Goal: Transaction & Acquisition: Subscribe to service/newsletter

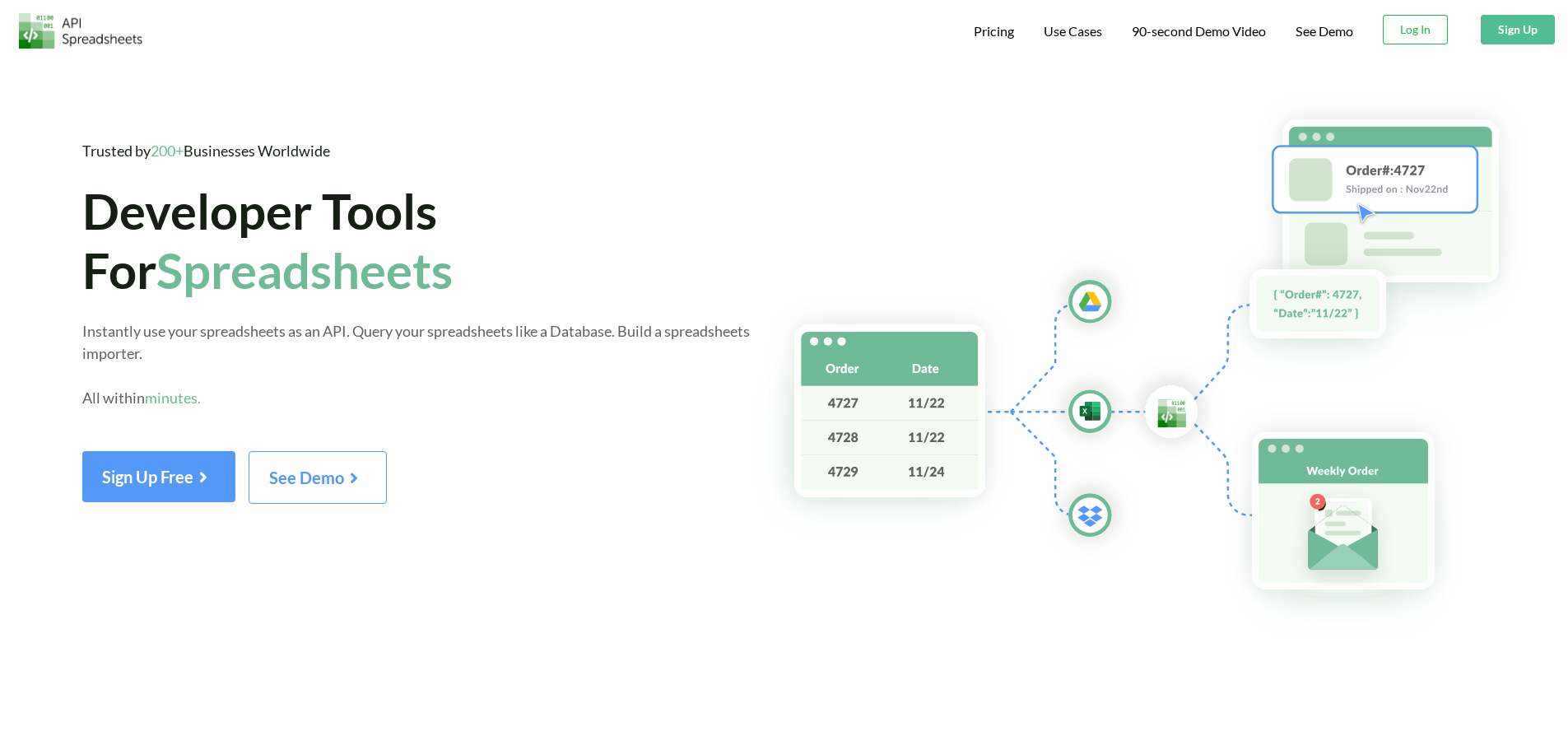
click at [770, 32] on button "Sign Up" at bounding box center [1518, 30] width 74 height 30
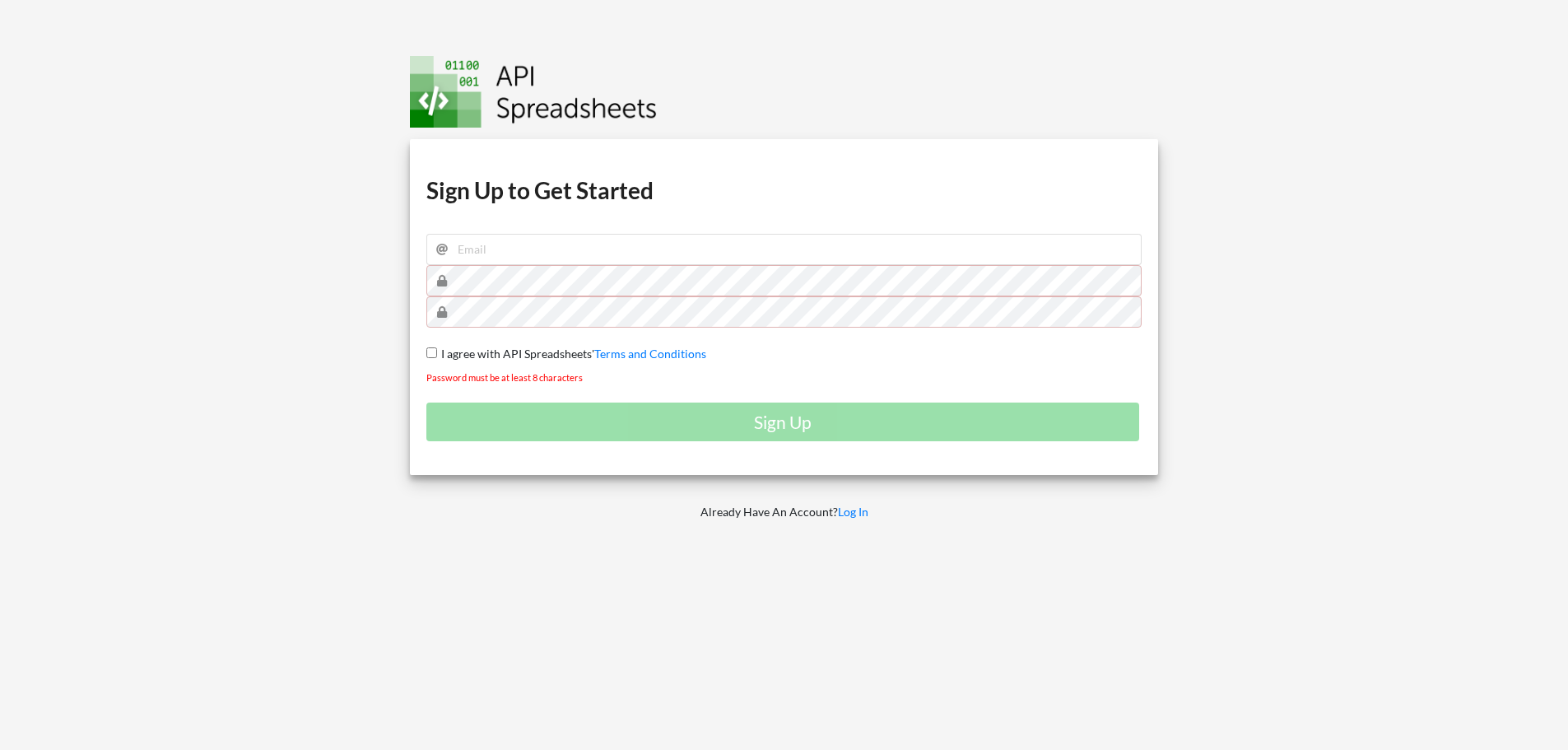
click at [274, 111] on div at bounding box center [186, 375] width 398 height 750
click at [862, 511] on link "Log In" at bounding box center [853, 511] width 31 height 14
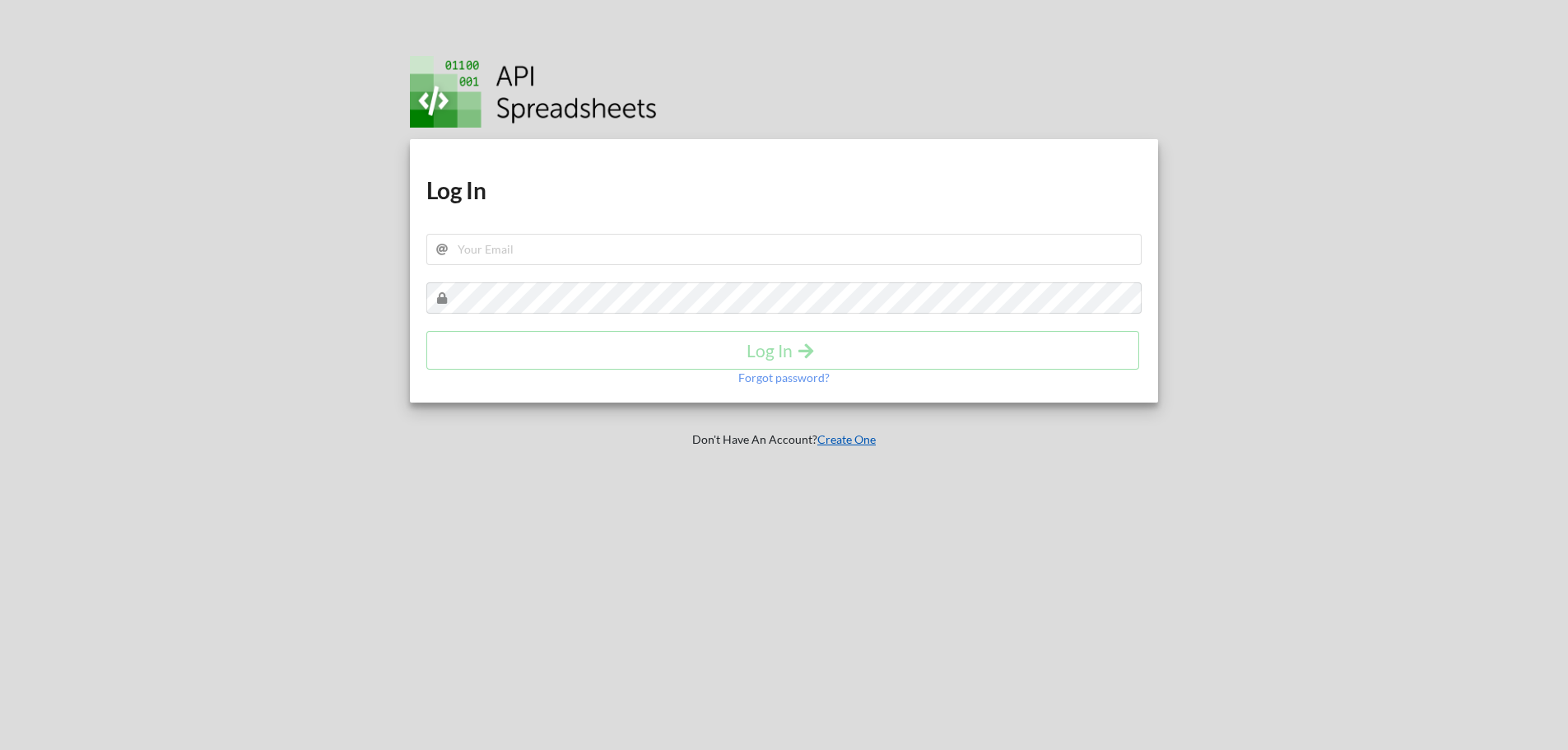
click at [873, 440] on link "Create One" at bounding box center [846, 439] width 58 height 14
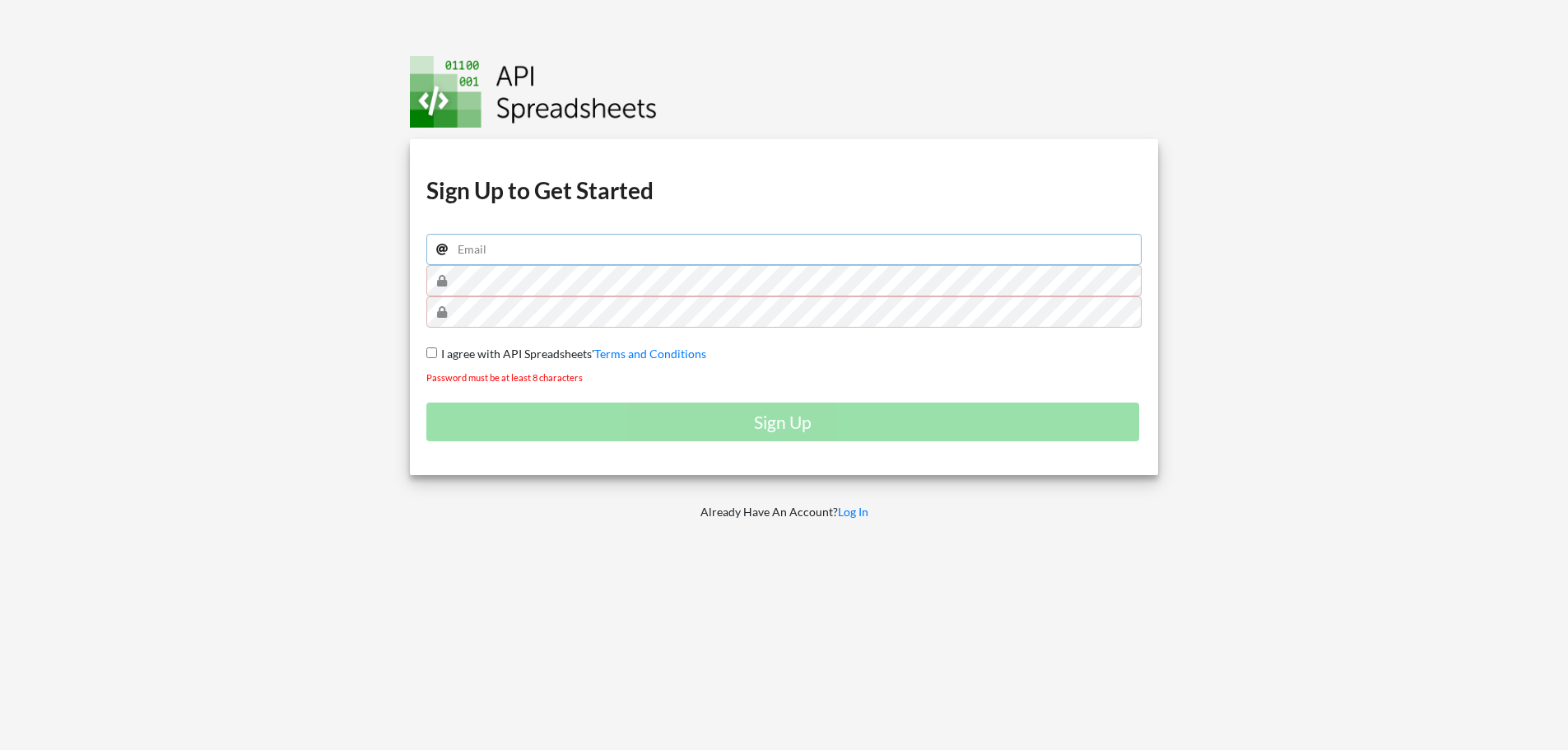
click at [606, 245] on input "email" at bounding box center [785, 250] width 716 height 32
type input "xe2772xe@gmail.com"
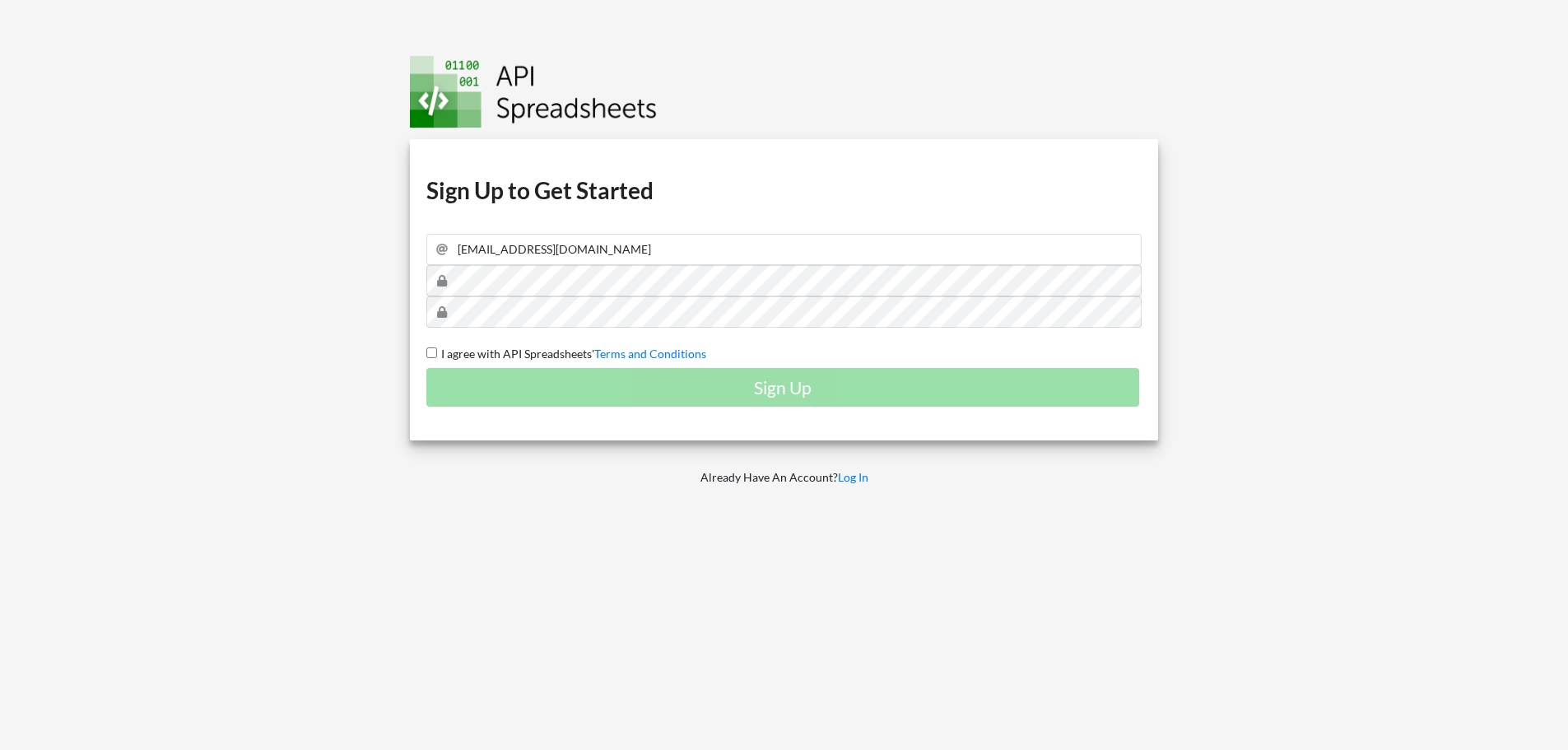
click at [432, 351] on input "I agree with API Spreadsheets' Terms and Conditions" at bounding box center [432, 353] width 11 height 11
checkbox input "true"
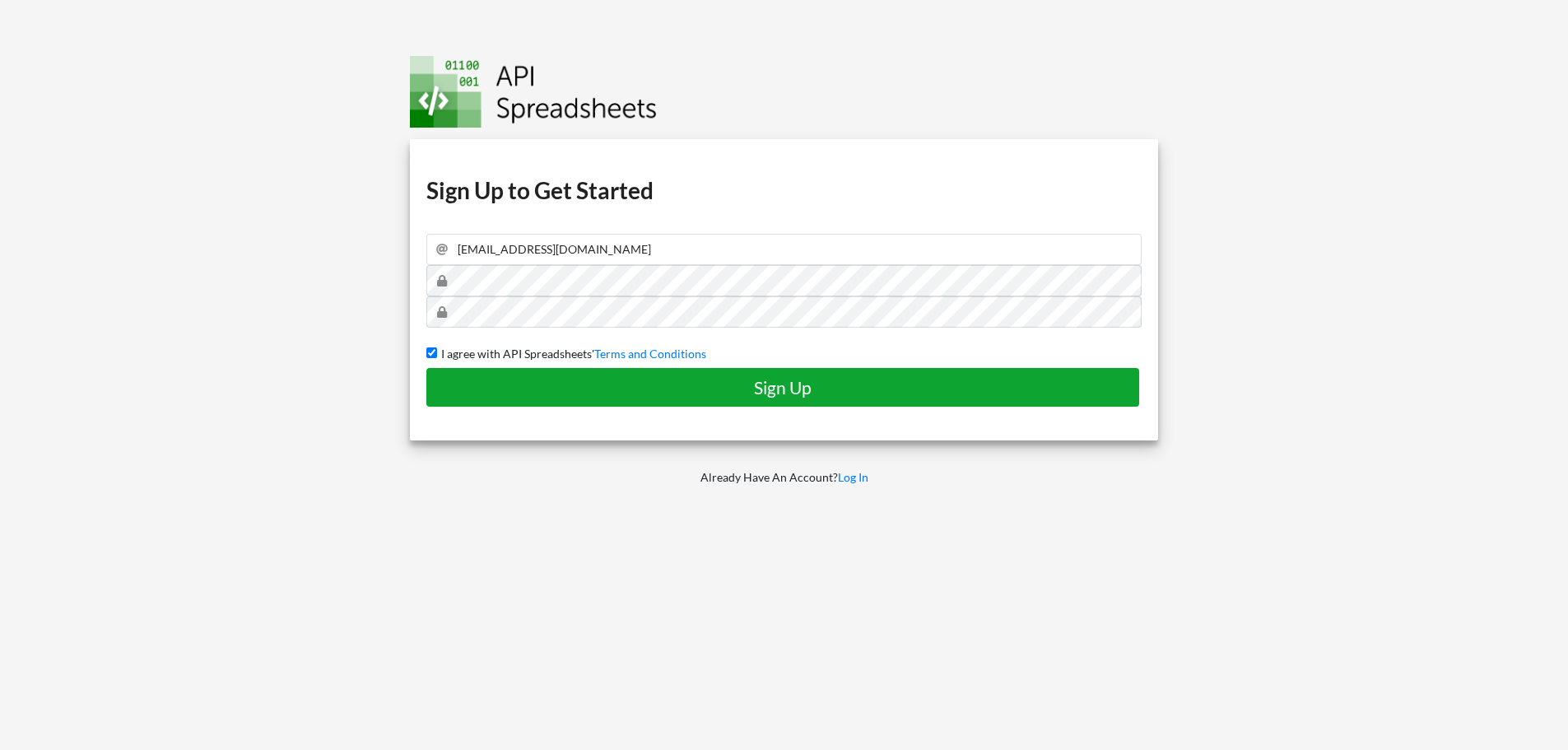
click at [570, 398] on button "Sign Up" at bounding box center [783, 388] width 713 height 39
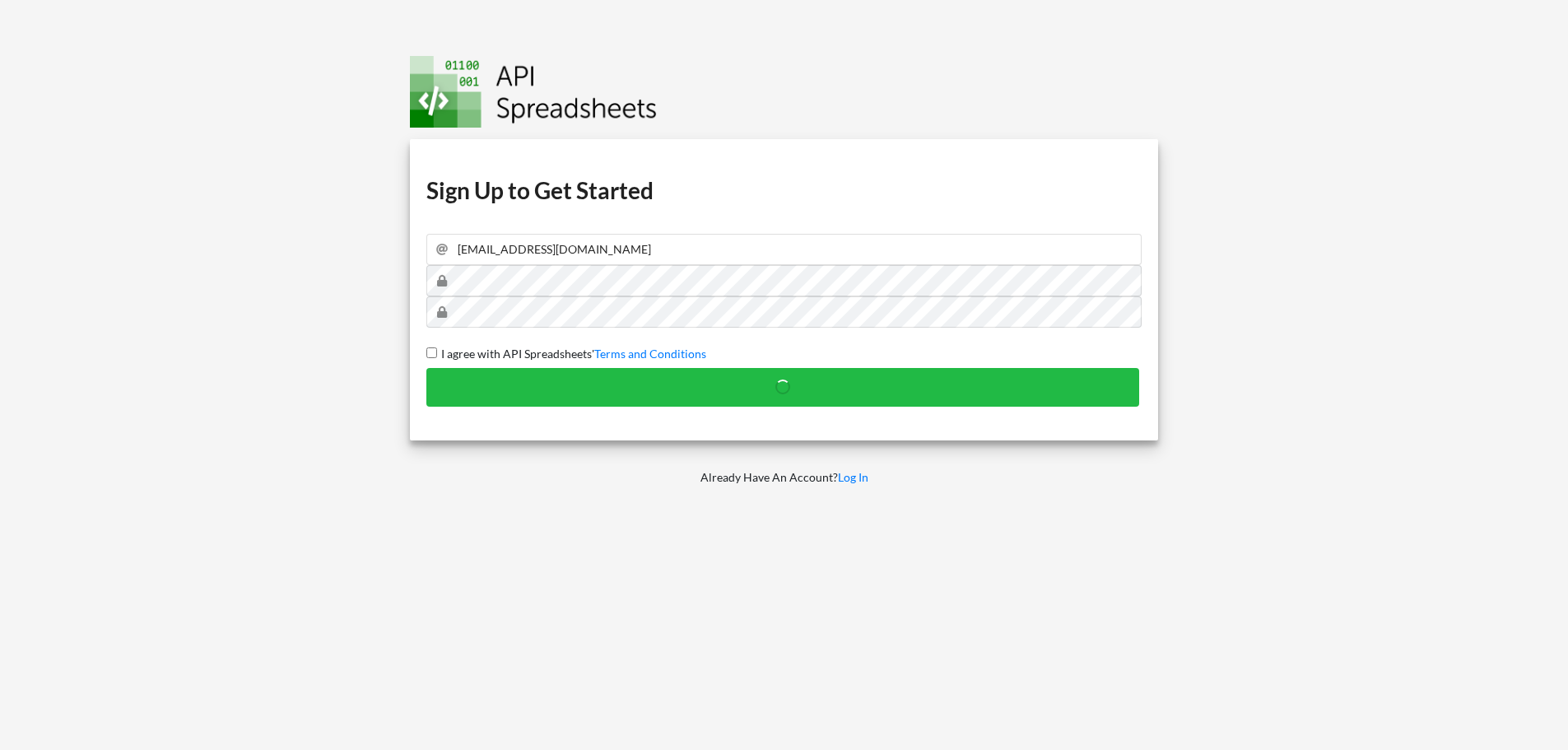
checkbox input "false"
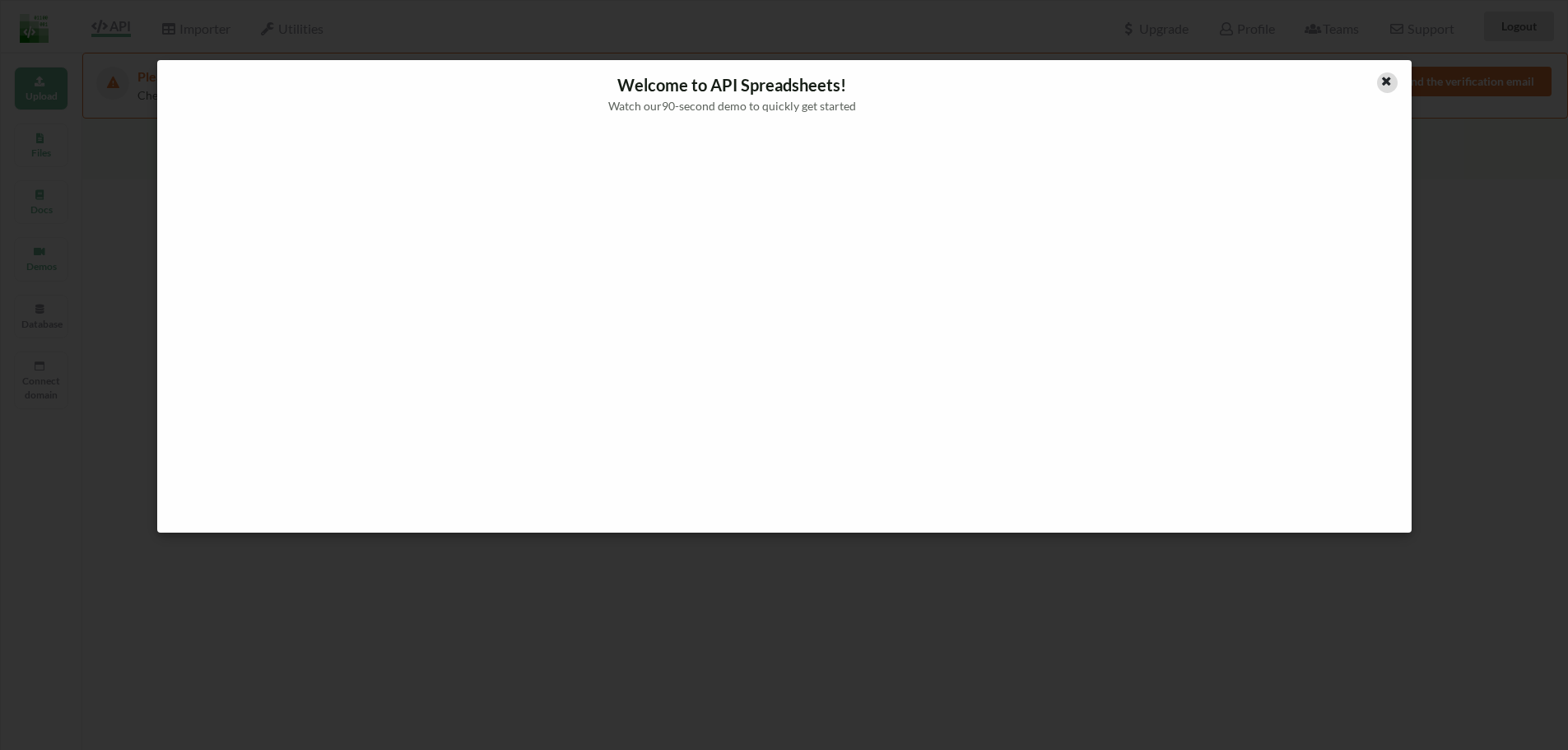
click at [1390, 77] on icon at bounding box center [1386, 79] width 14 height 11
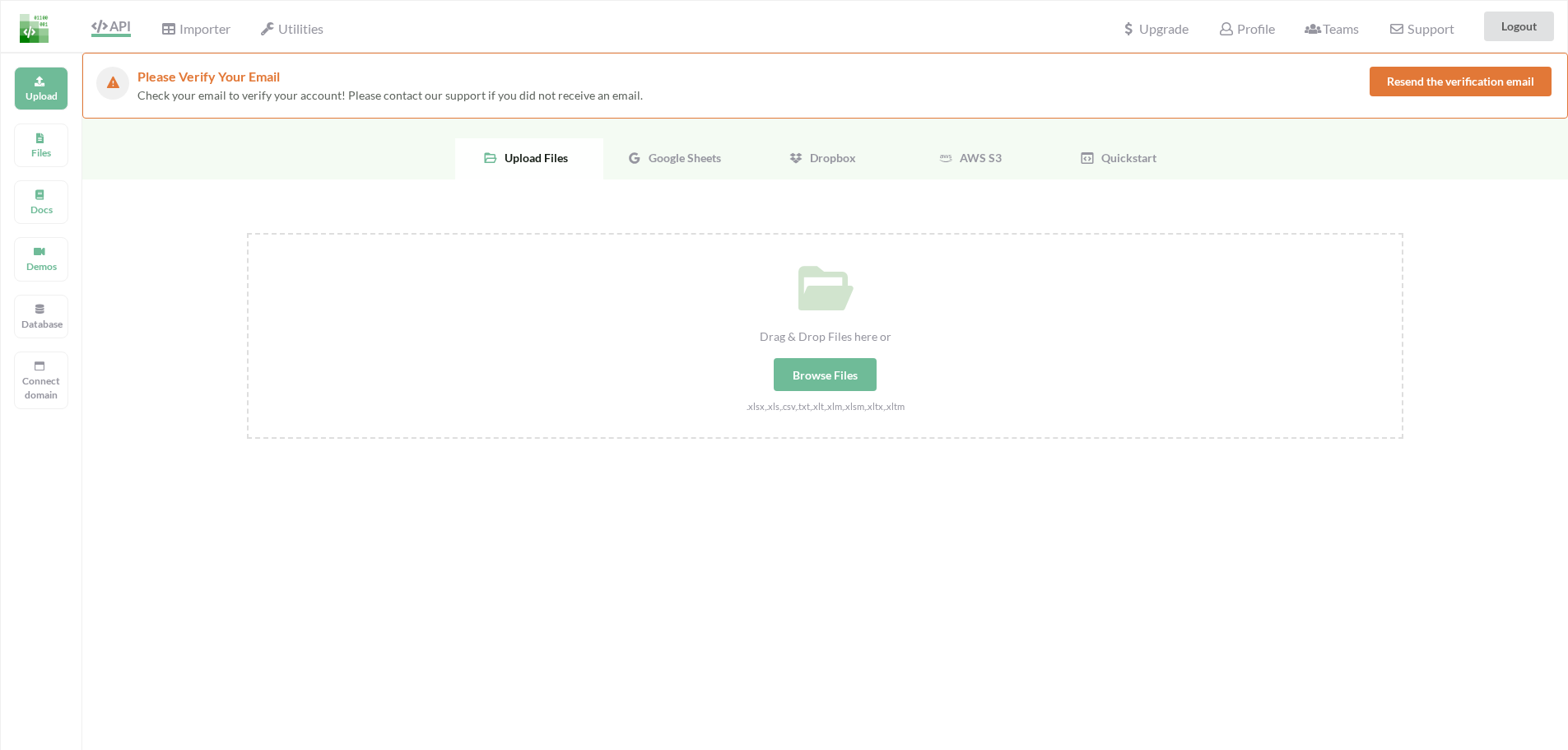
click at [521, 154] on span "Upload Files" at bounding box center [533, 157] width 70 height 14
click at [571, 172] on div "Upload Files" at bounding box center [530, 159] width 148 height 41
click at [860, 373] on div "Browse Files" at bounding box center [825, 374] width 103 height 32
click at [247, 233] on input "Drag & Drop Files here or Browse Files .xlsx,.xls,.csv,.txt,.xlt,.xlm,.xlsm,.xl…" at bounding box center [247, 233] width 0 height 0
click at [683, 157] on span "Google Sheets" at bounding box center [681, 157] width 79 height 14
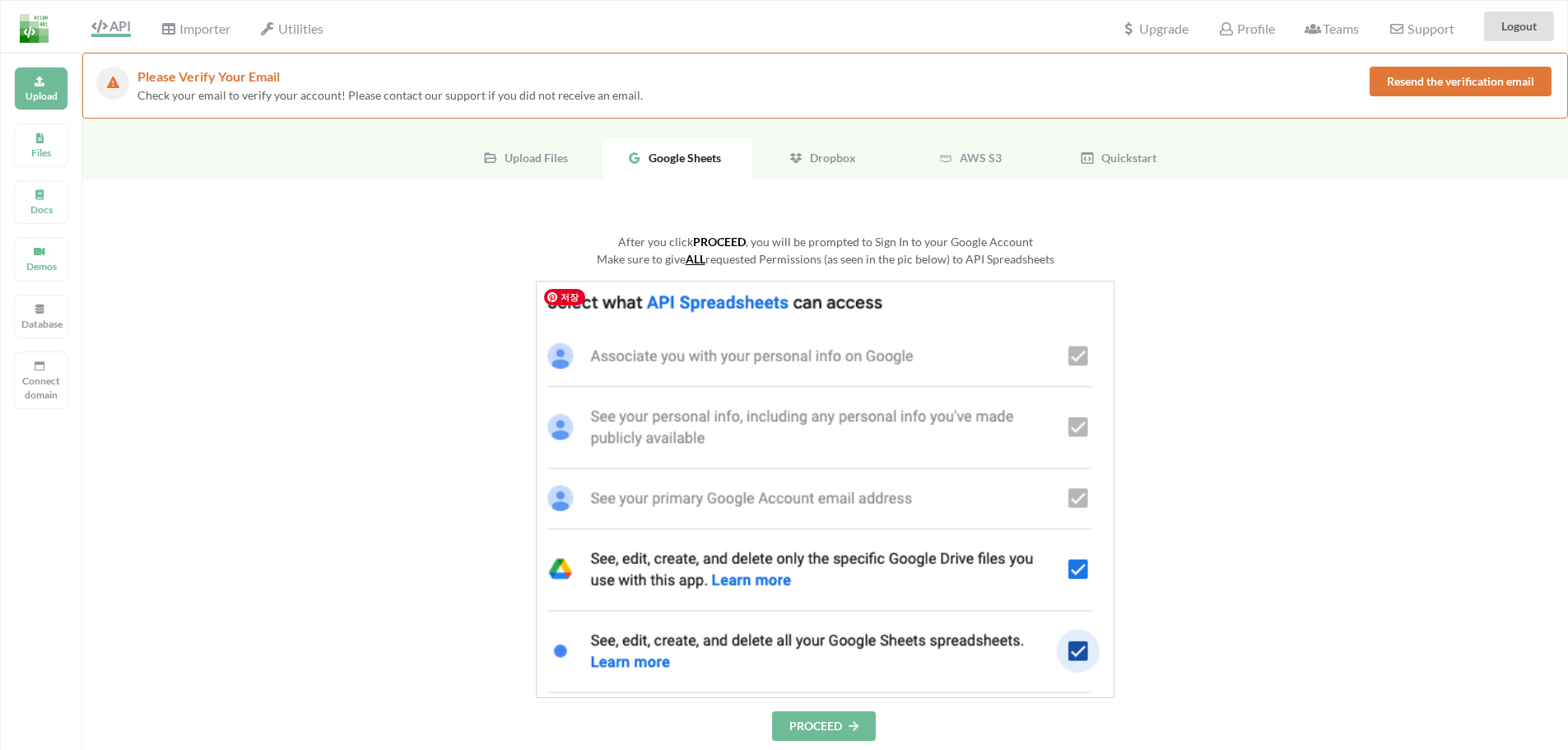
click at [796, 312] on img at bounding box center [826, 490] width 579 height 418
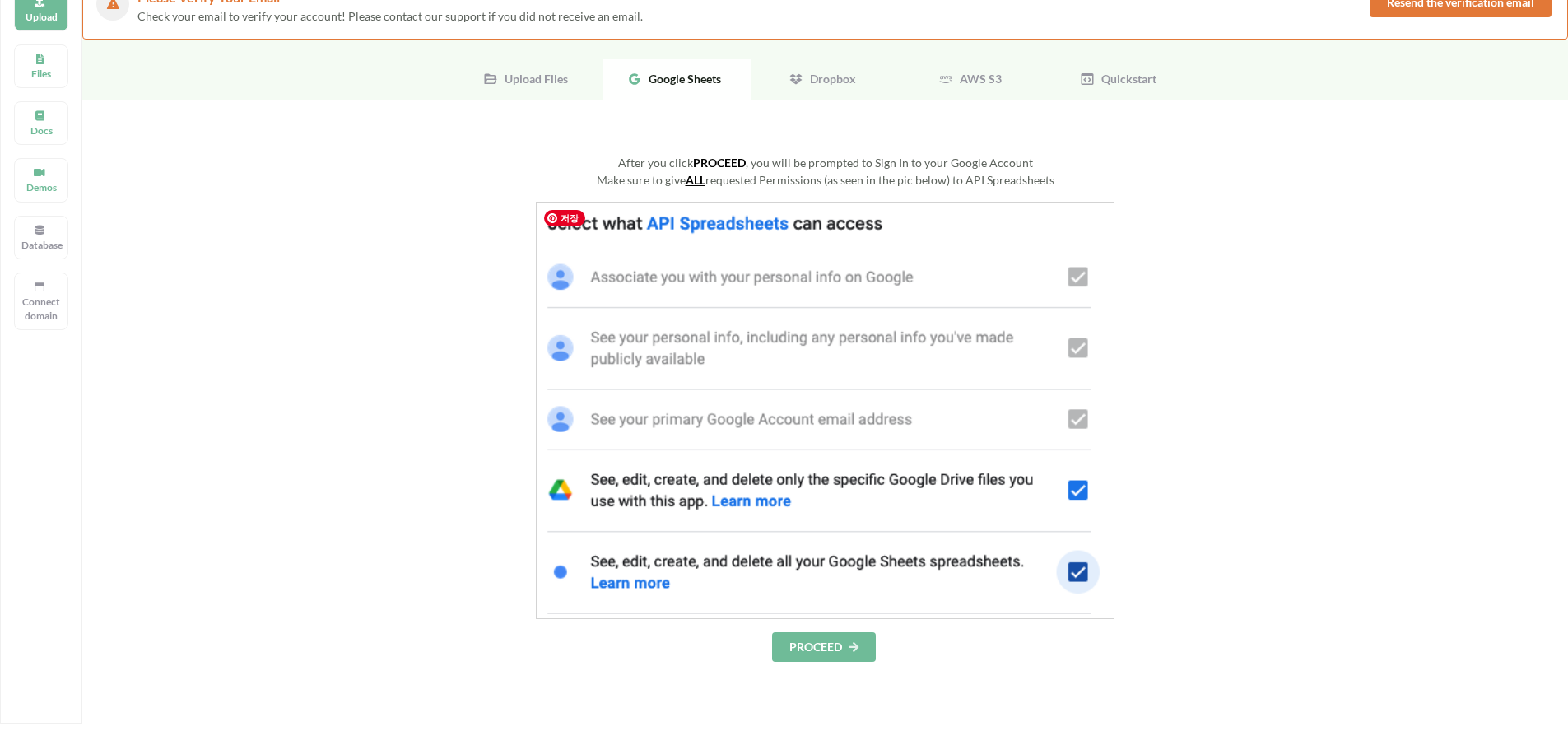
scroll to position [164, 0]
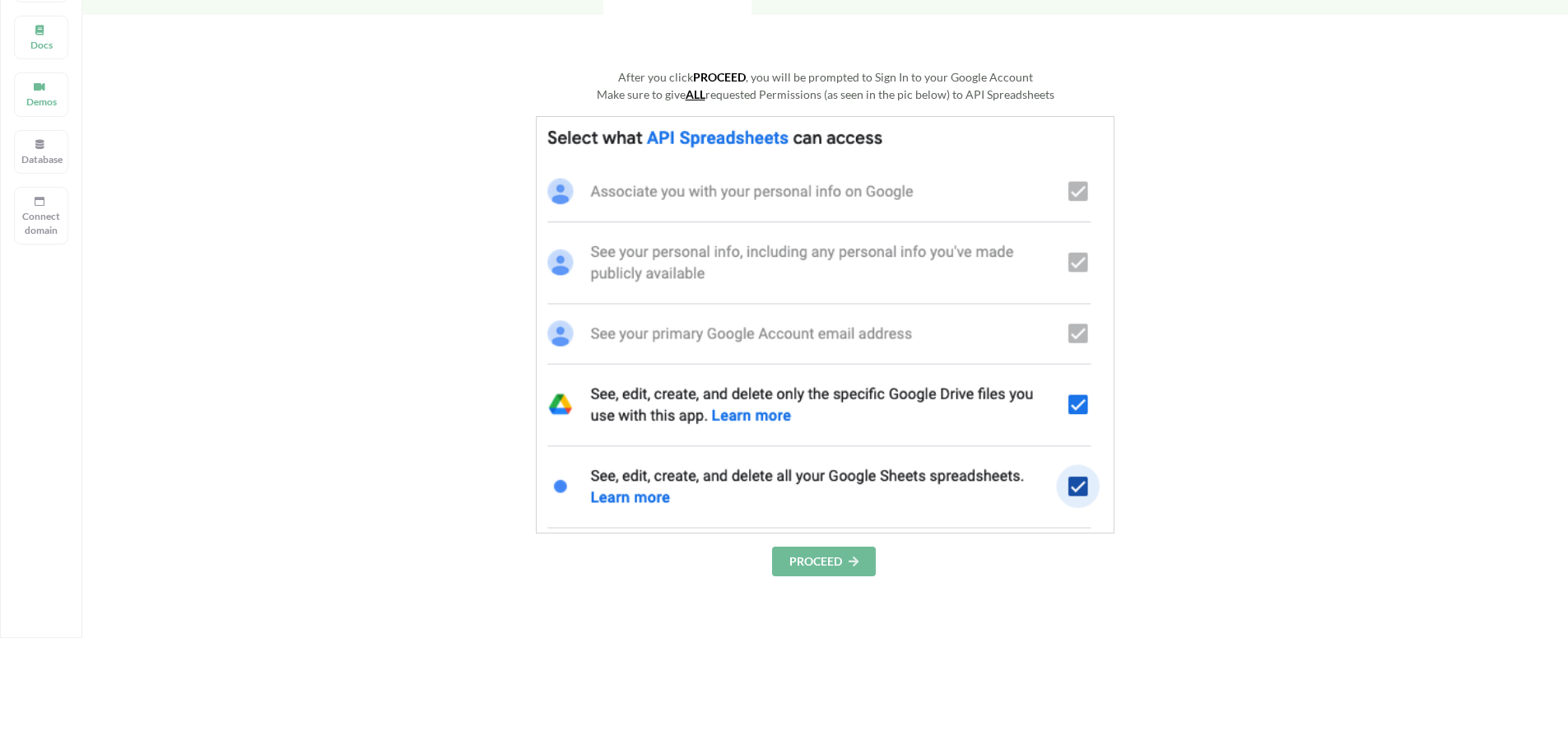
click at [828, 612] on div "After you click PROCEED , you will be prompted to Sign In to your Google Accoun…" at bounding box center [825, 493] width 1485 height 957
click at [831, 571] on button "PROCEED" at bounding box center [824, 562] width 104 height 30
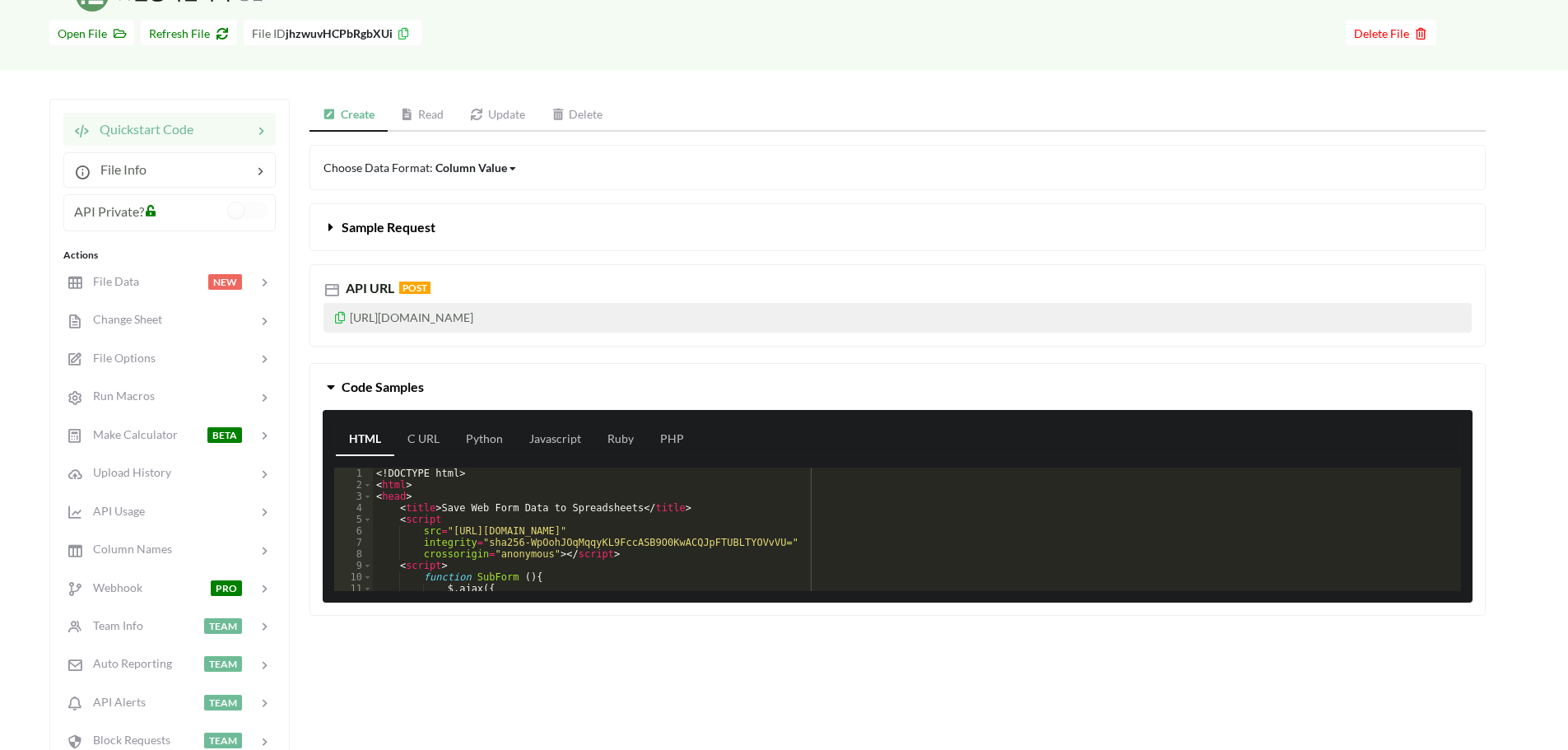
drag, startPoint x: 656, startPoint y: 317, endPoint x: 351, endPoint y: 317, distance: 305.0
click at [351, 317] on p "[URL][DOMAIN_NAME]" at bounding box center [898, 317] width 1149 height 30
copy p "[URL][DOMAIN_NAME]"
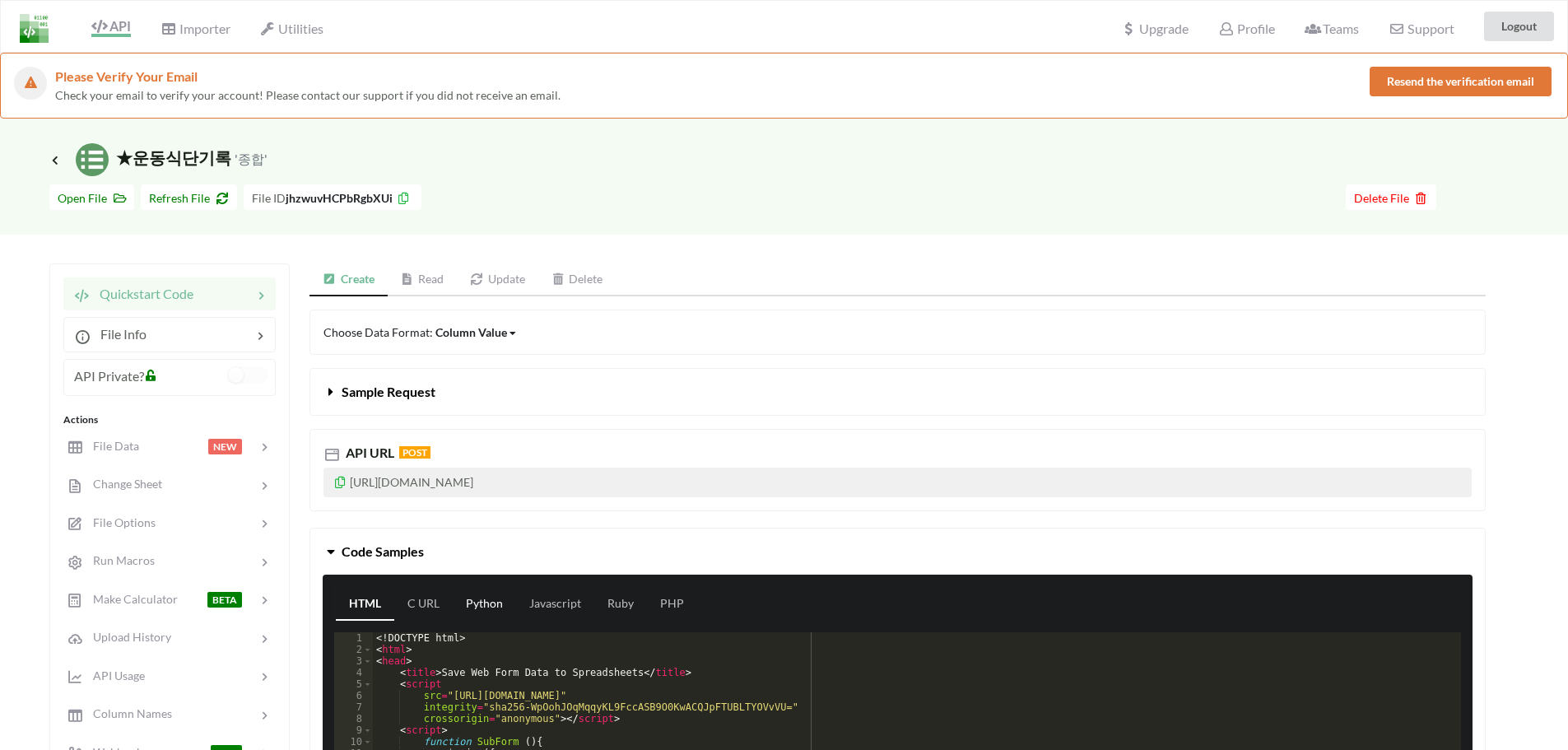
click at [507, 610] on link "Python" at bounding box center [484, 603] width 63 height 32
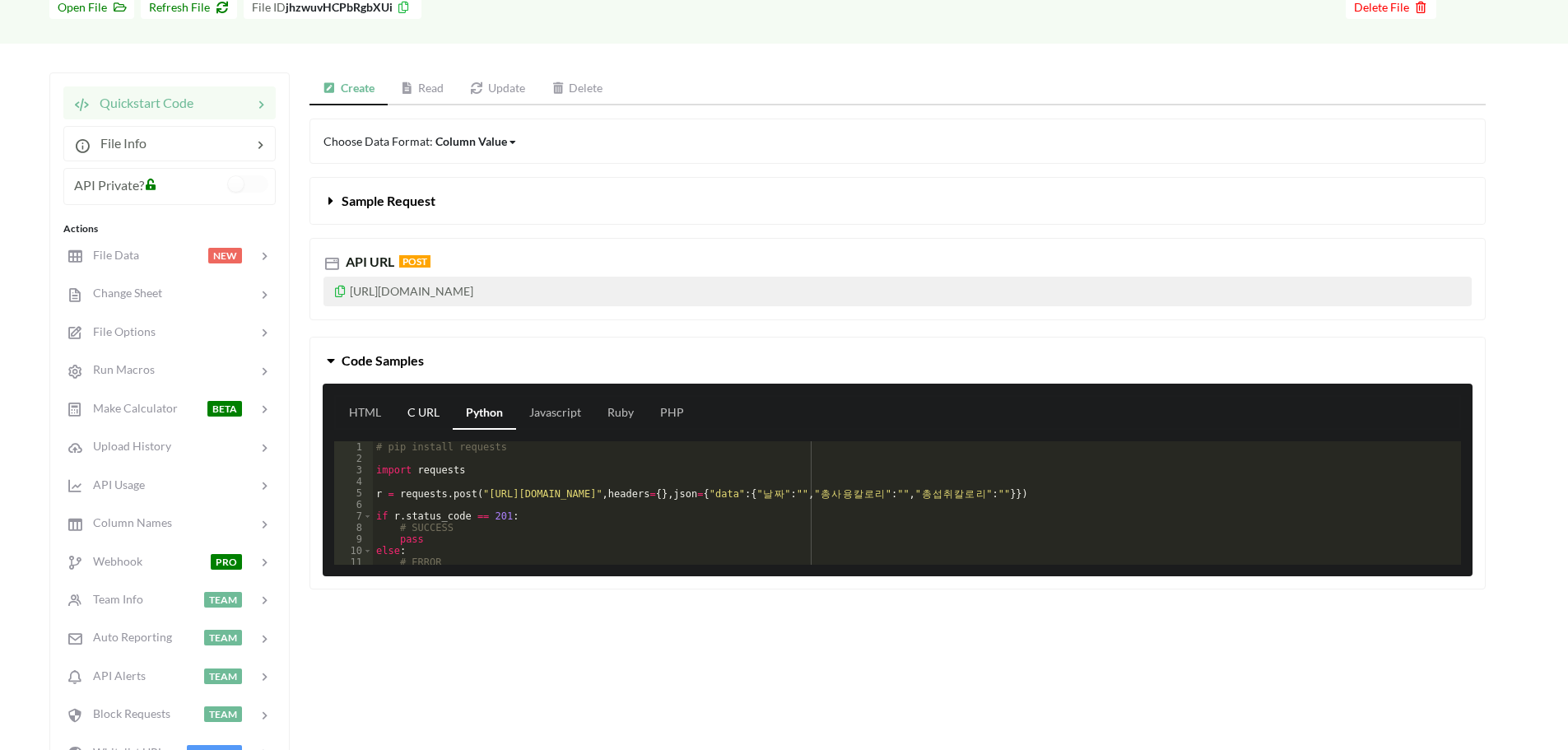
scroll to position [164, 0]
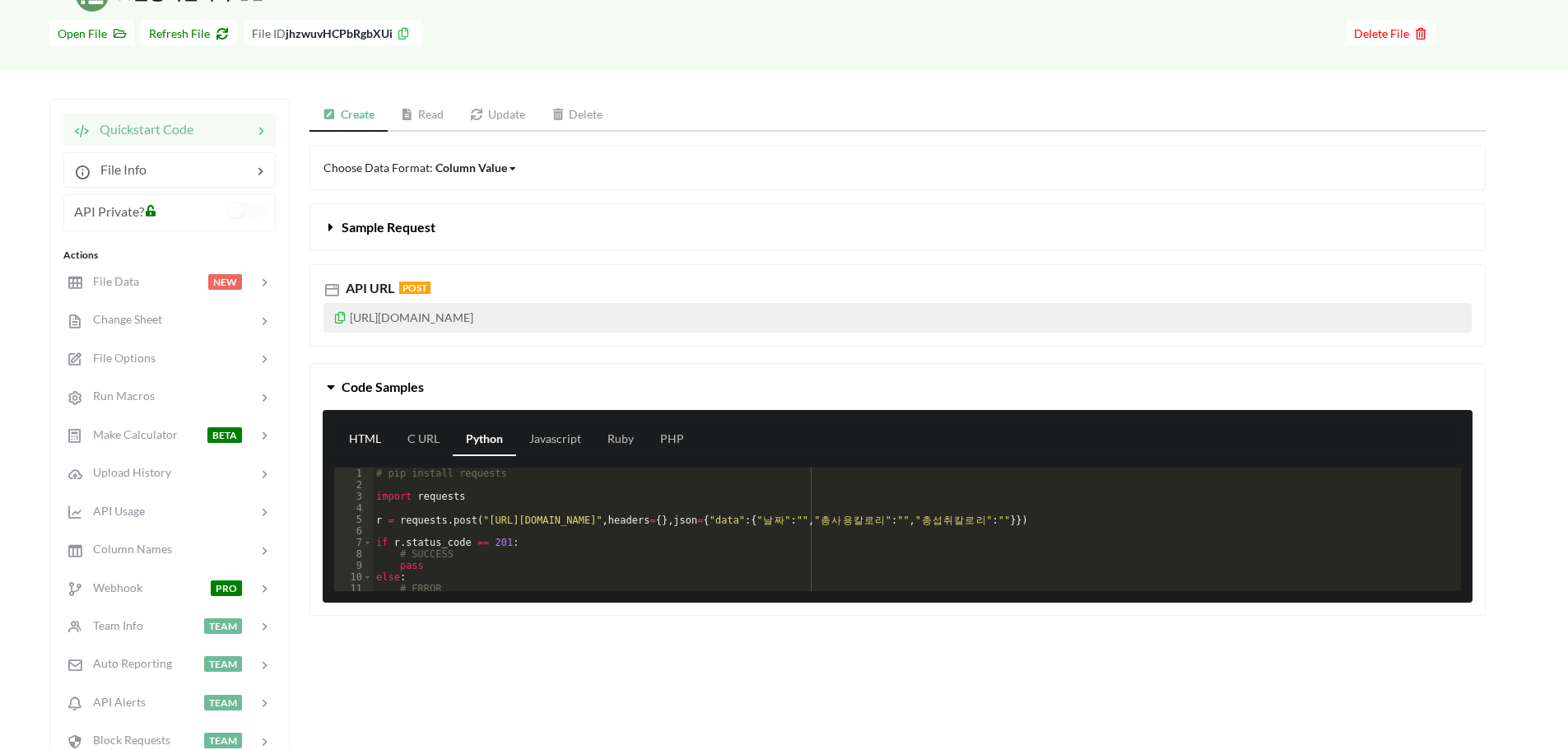
click at [361, 433] on link "HTML" at bounding box center [365, 439] width 58 height 32
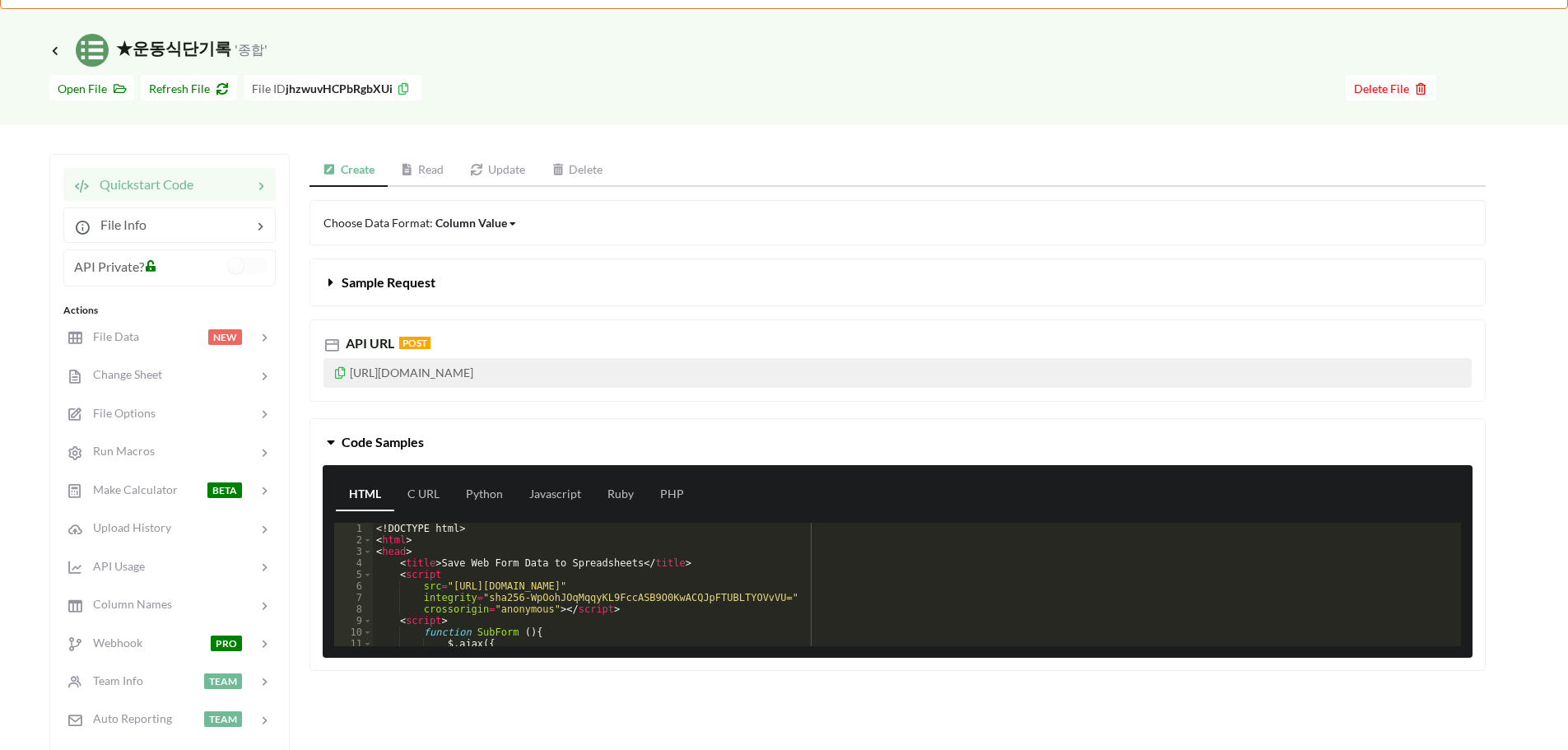
scroll to position [83, 0]
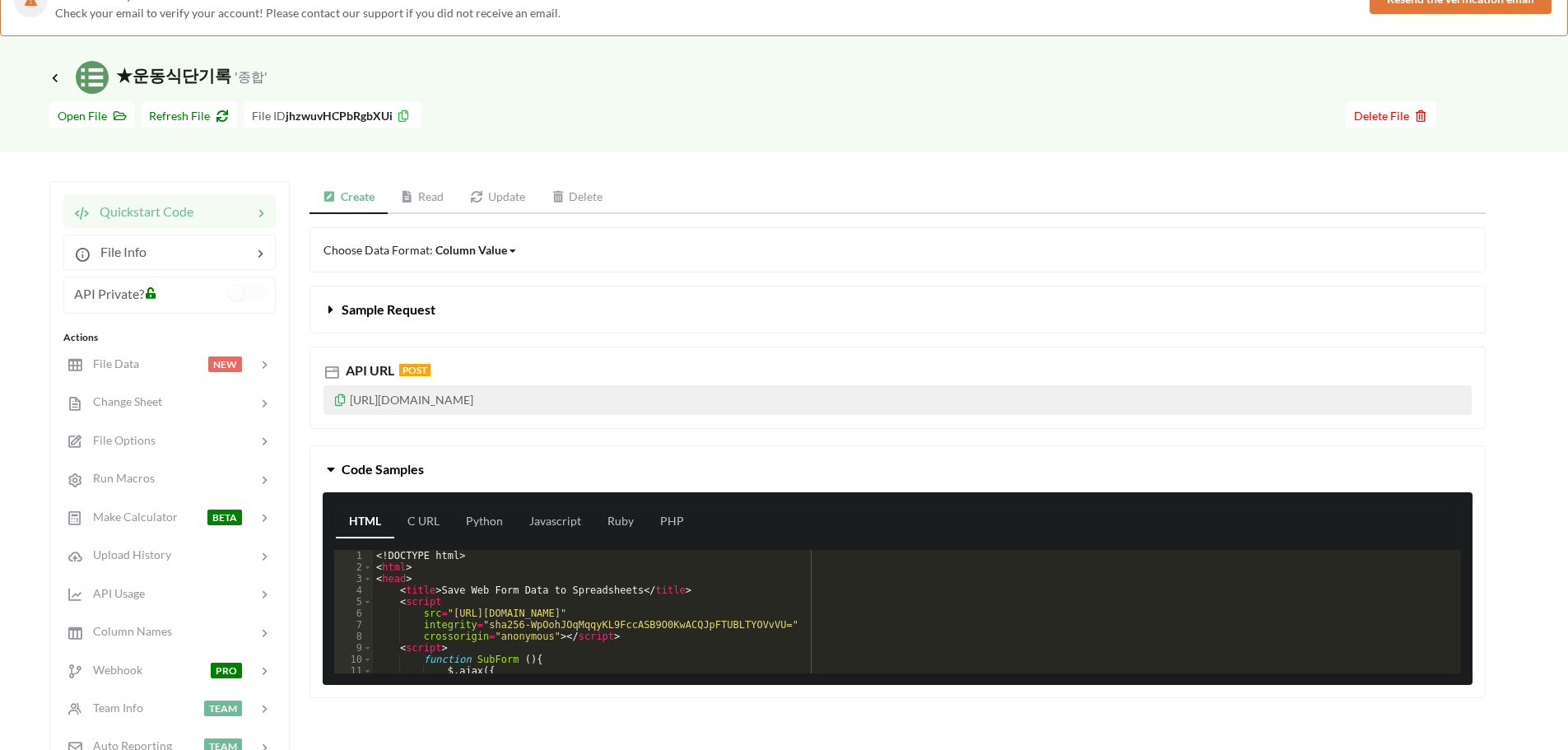
click at [662, 372] on div "API URL POST" at bounding box center [898, 370] width 1149 height 19
click at [385, 372] on span "API URL" at bounding box center [368, 369] width 52 height 16
click at [361, 200] on link "Create" at bounding box center [349, 197] width 78 height 32
click at [459, 252] on div "Column Value" at bounding box center [470, 250] width 71 height 18
click at [480, 287] on div "Column Value" at bounding box center [485, 277] width 98 height 30
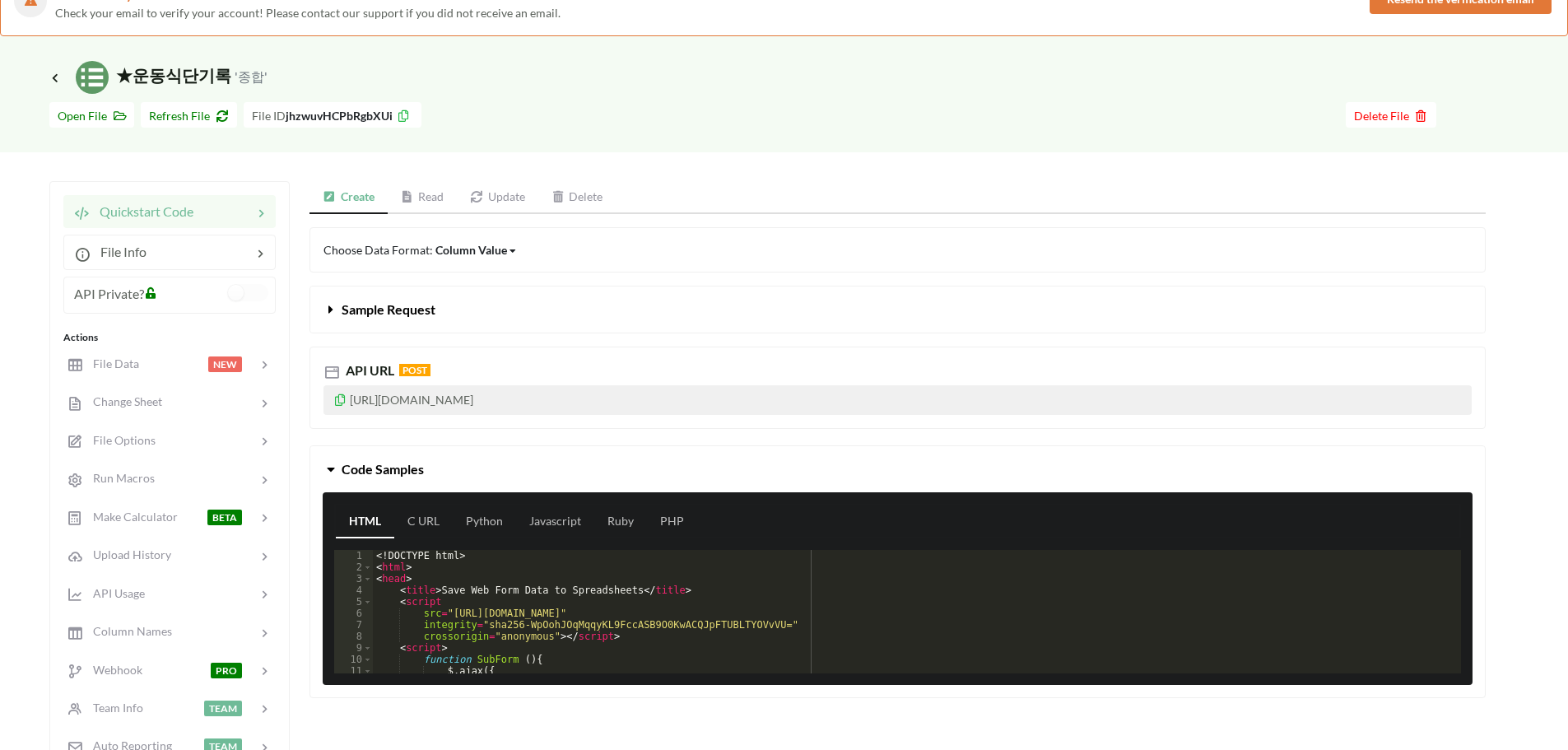
click at [179, 84] on span "Icon Link ★운동식단기록 '종합'" at bounding box center [158, 74] width 218 height 19
click at [250, 79] on small "'종합'" at bounding box center [251, 76] width 32 height 16
click at [184, 119] on span "Refresh File" at bounding box center [189, 115] width 80 height 14
click at [98, 113] on span "Open File" at bounding box center [92, 115] width 69 height 14
click at [214, 117] on icon at bounding box center [219, 113] width 14 height 11
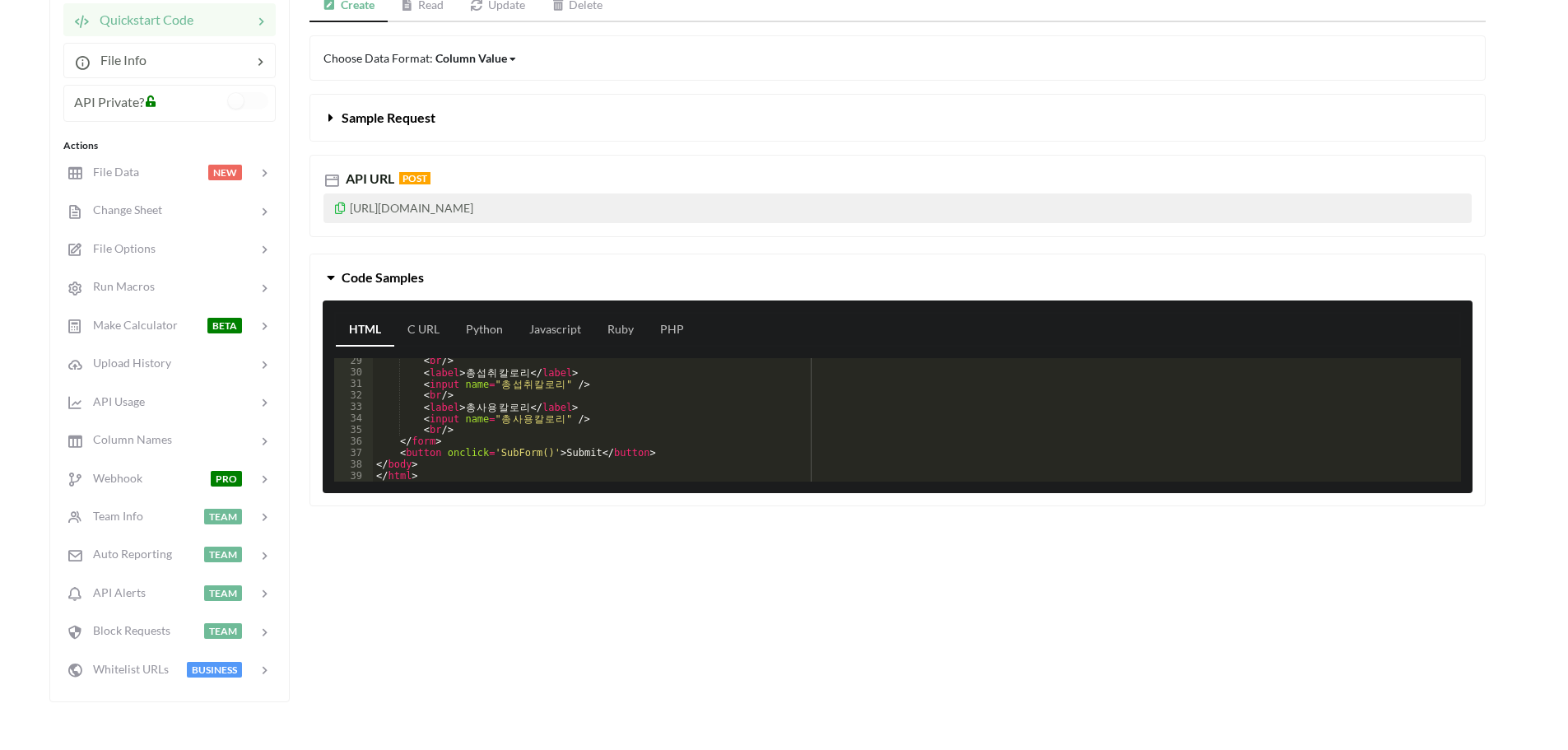
scroll to position [247, 0]
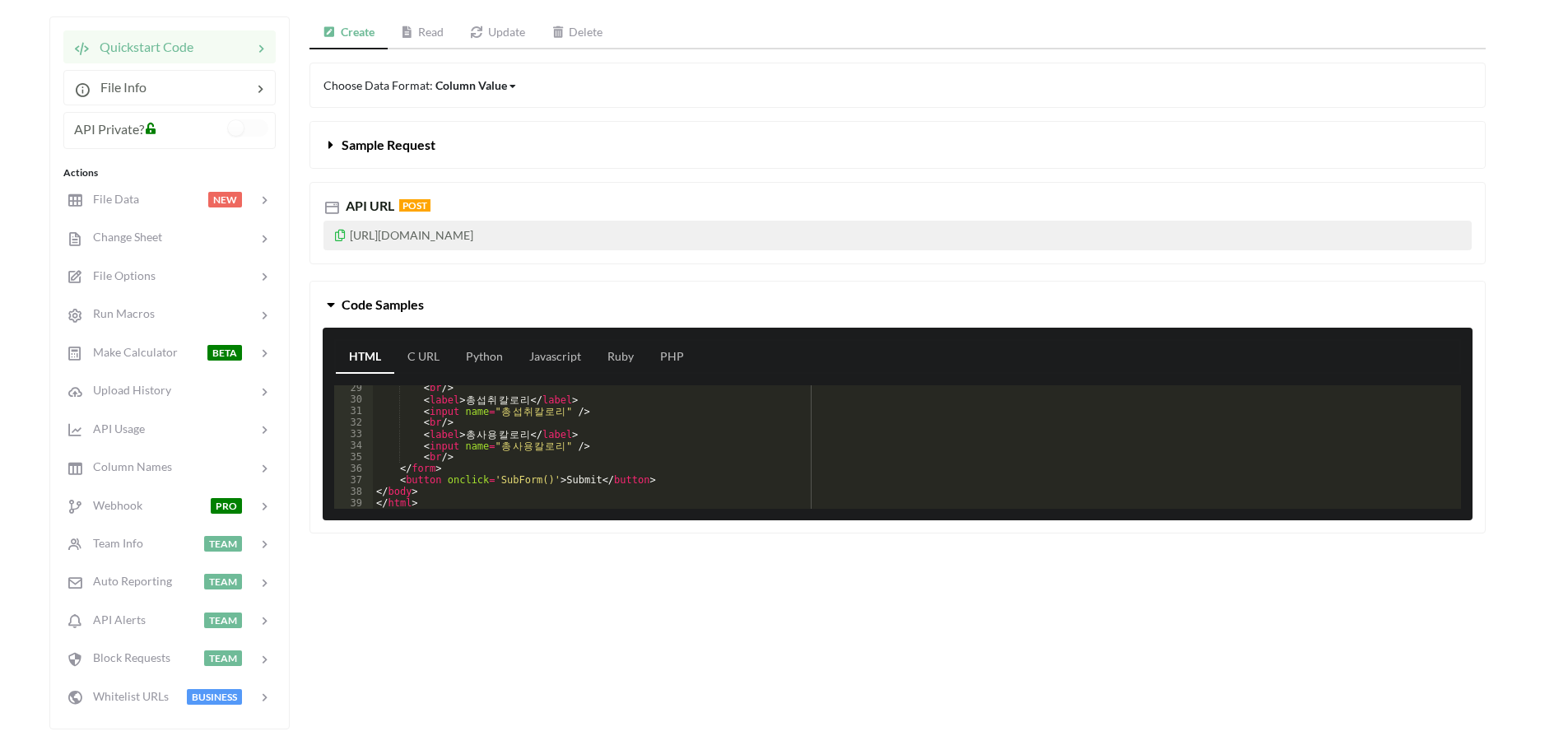
drag, startPoint x: 673, startPoint y: 239, endPoint x: 348, endPoint y: 232, distance: 325.1
click at [348, 232] on p "[URL][DOMAIN_NAME]" at bounding box center [898, 236] width 1149 height 30
copy p "[URL][DOMAIN_NAME]"
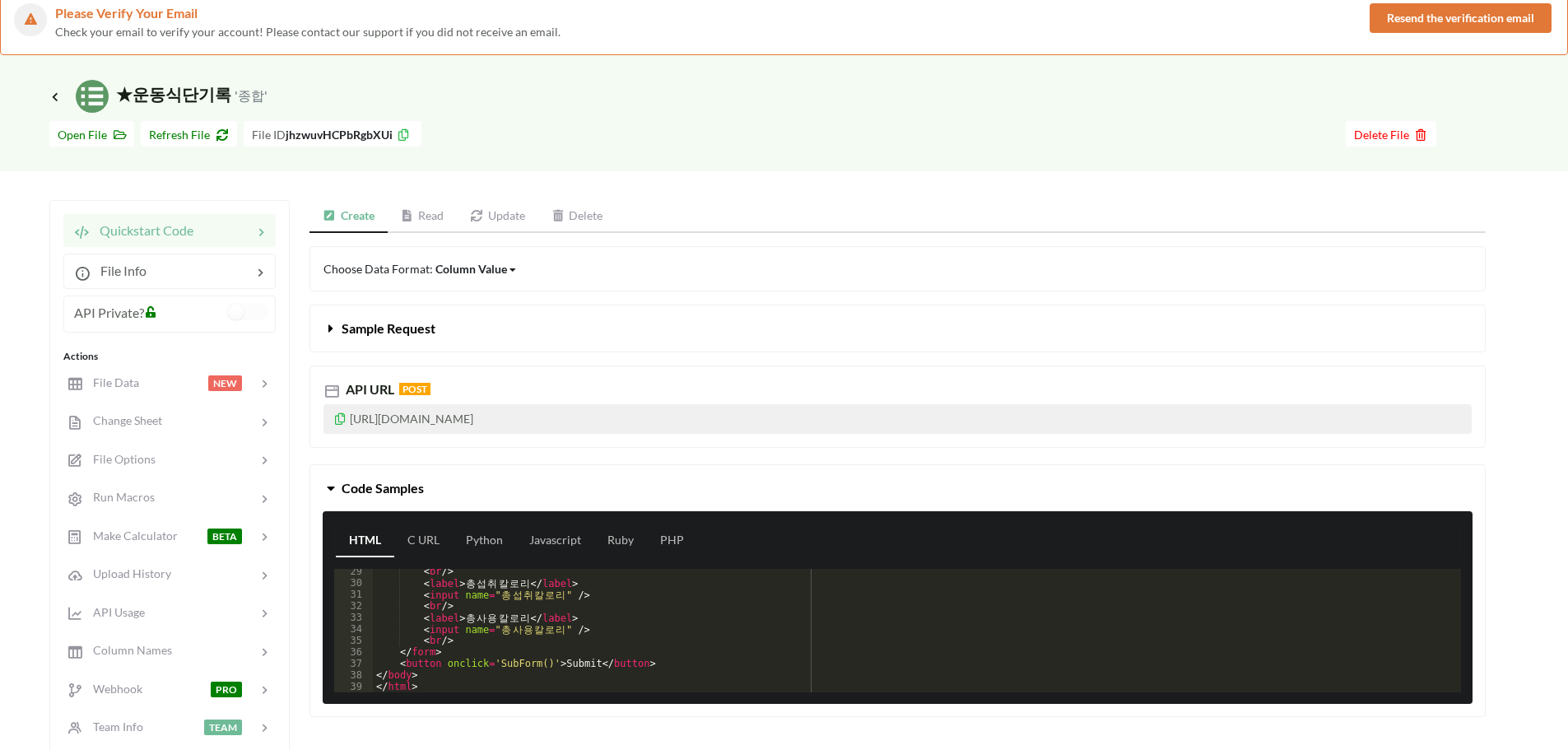
scroll to position [0, 0]
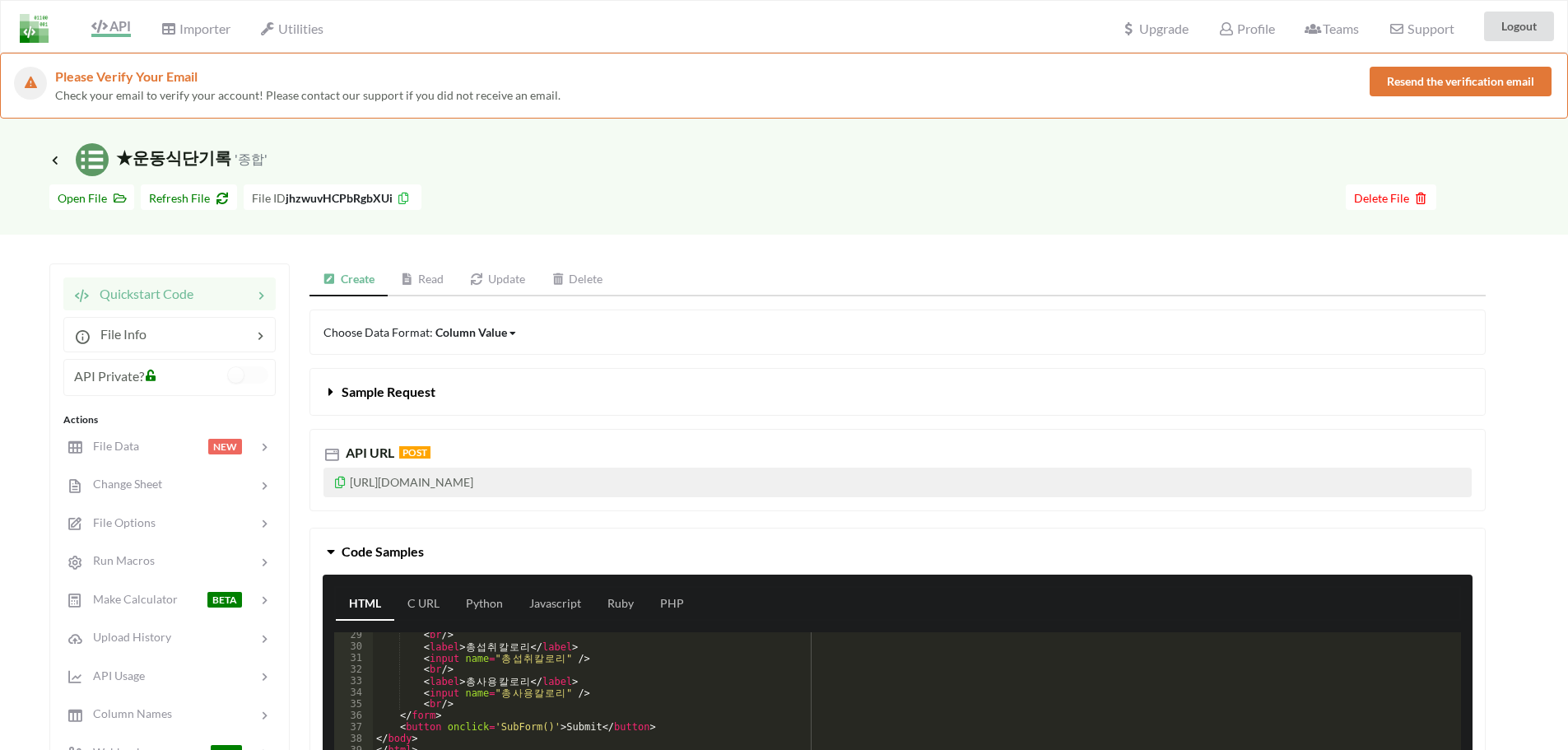
click at [133, 97] on span "Check your email to verify your account! Please contact our support if you did …" at bounding box center [307, 95] width 506 height 14
click at [120, 29] on span "API" at bounding box center [110, 28] width 40 height 19
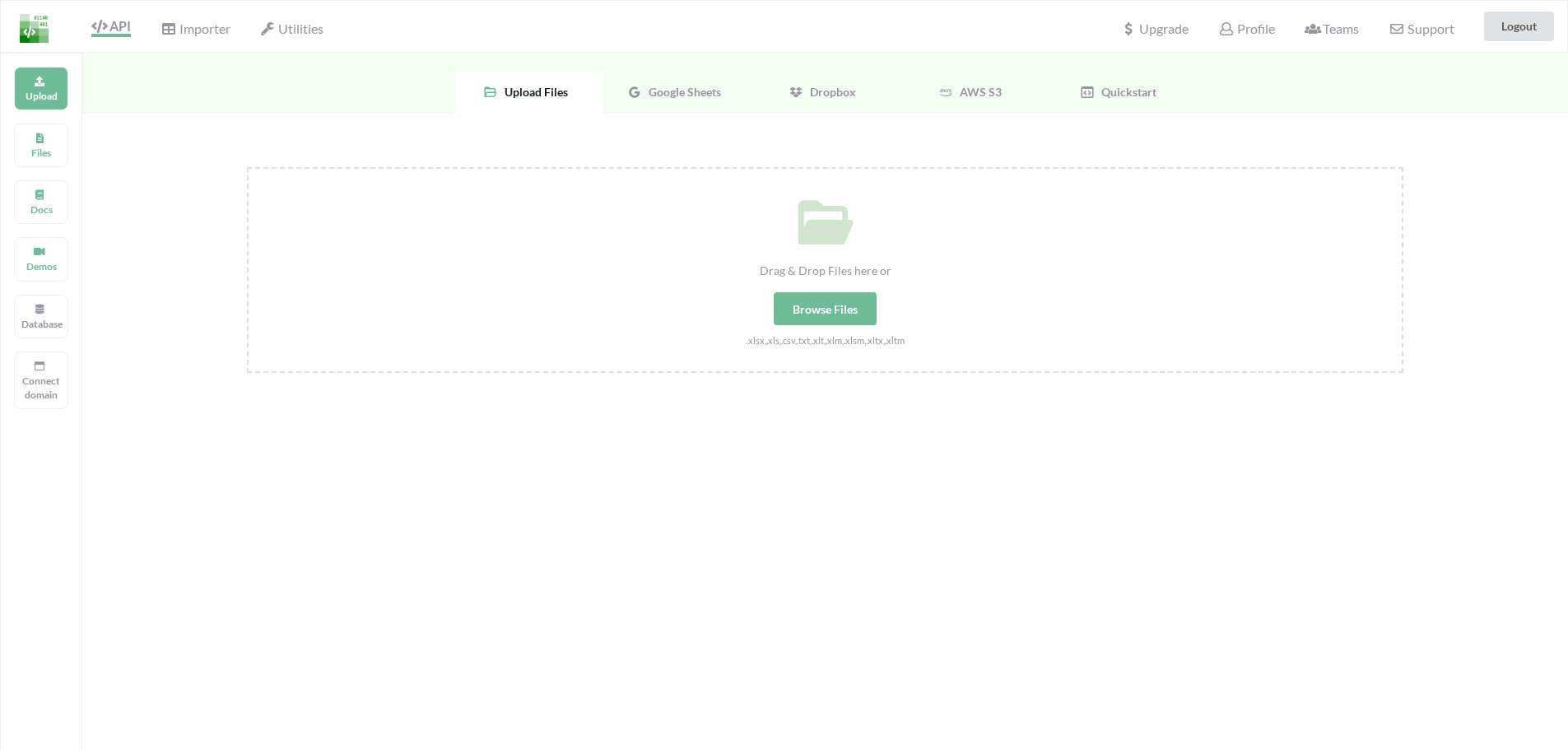
click at [679, 99] on div "Google Sheets" at bounding box center [677, 93] width 148 height 41
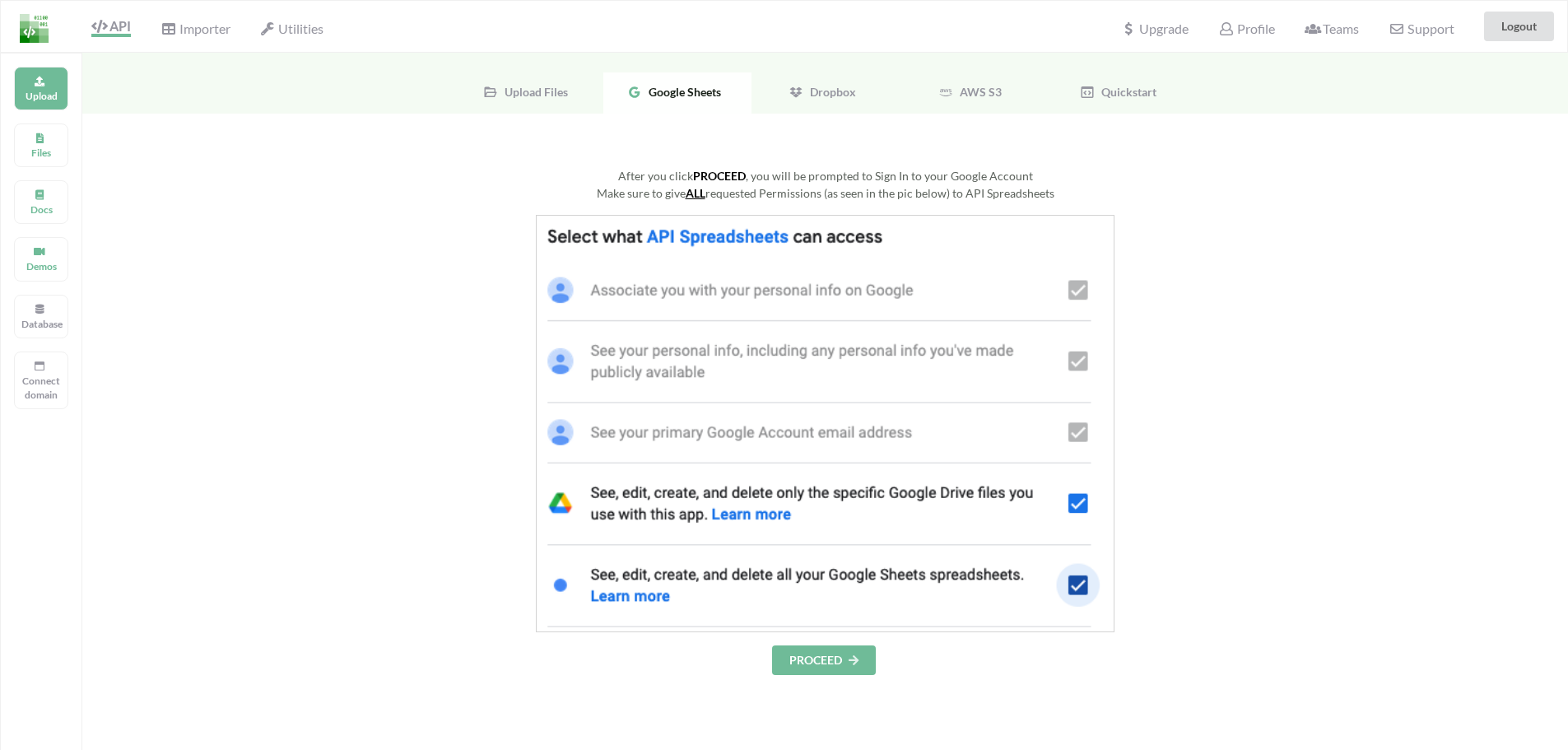
click at [831, 665] on button "PROCEED" at bounding box center [824, 661] width 104 height 30
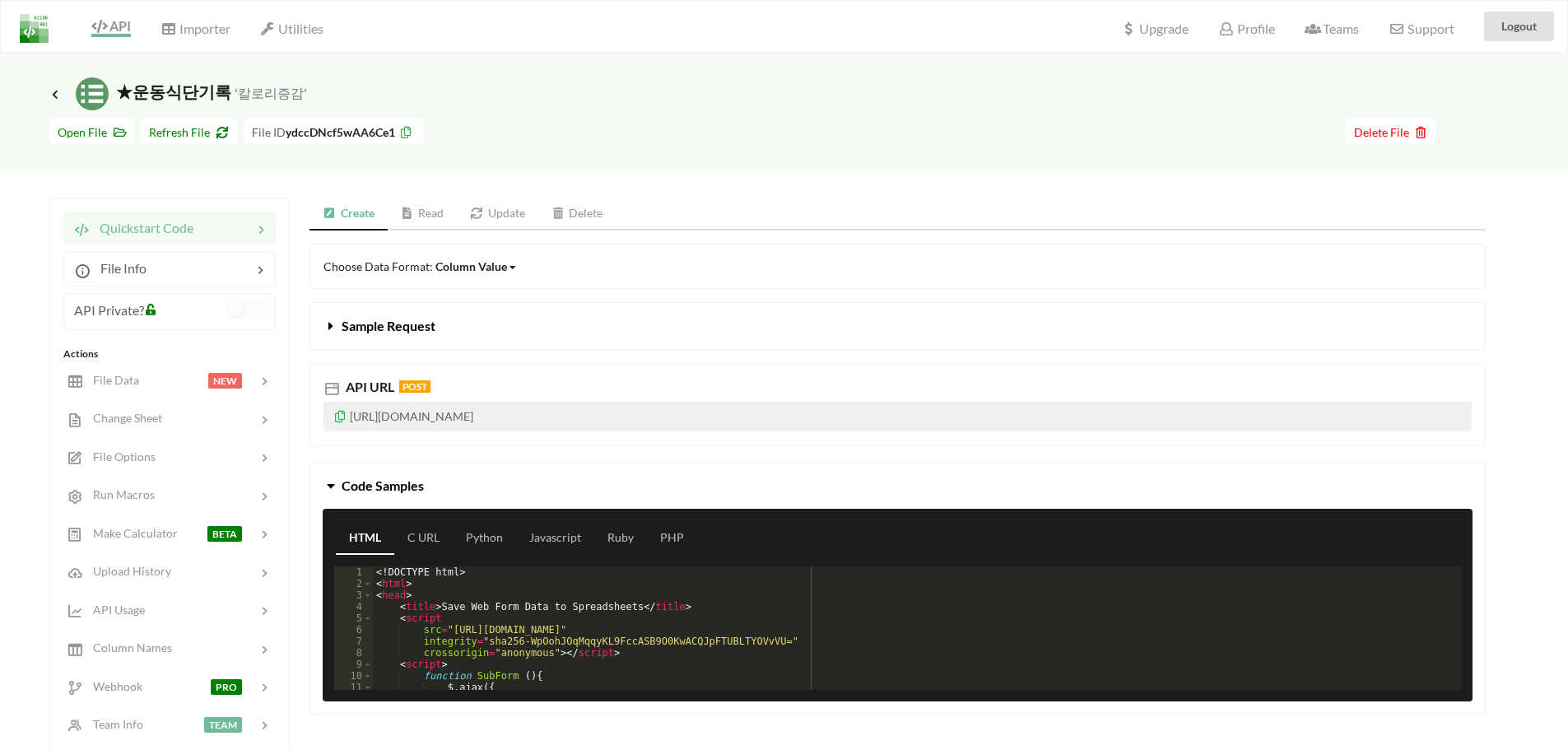
drag, startPoint x: 670, startPoint y: 419, endPoint x: 346, endPoint y: 419, distance: 324.0
click at [346, 419] on p "[URL][DOMAIN_NAME]" at bounding box center [898, 417] width 1149 height 30
copy p "[URL][DOMAIN_NAME]"
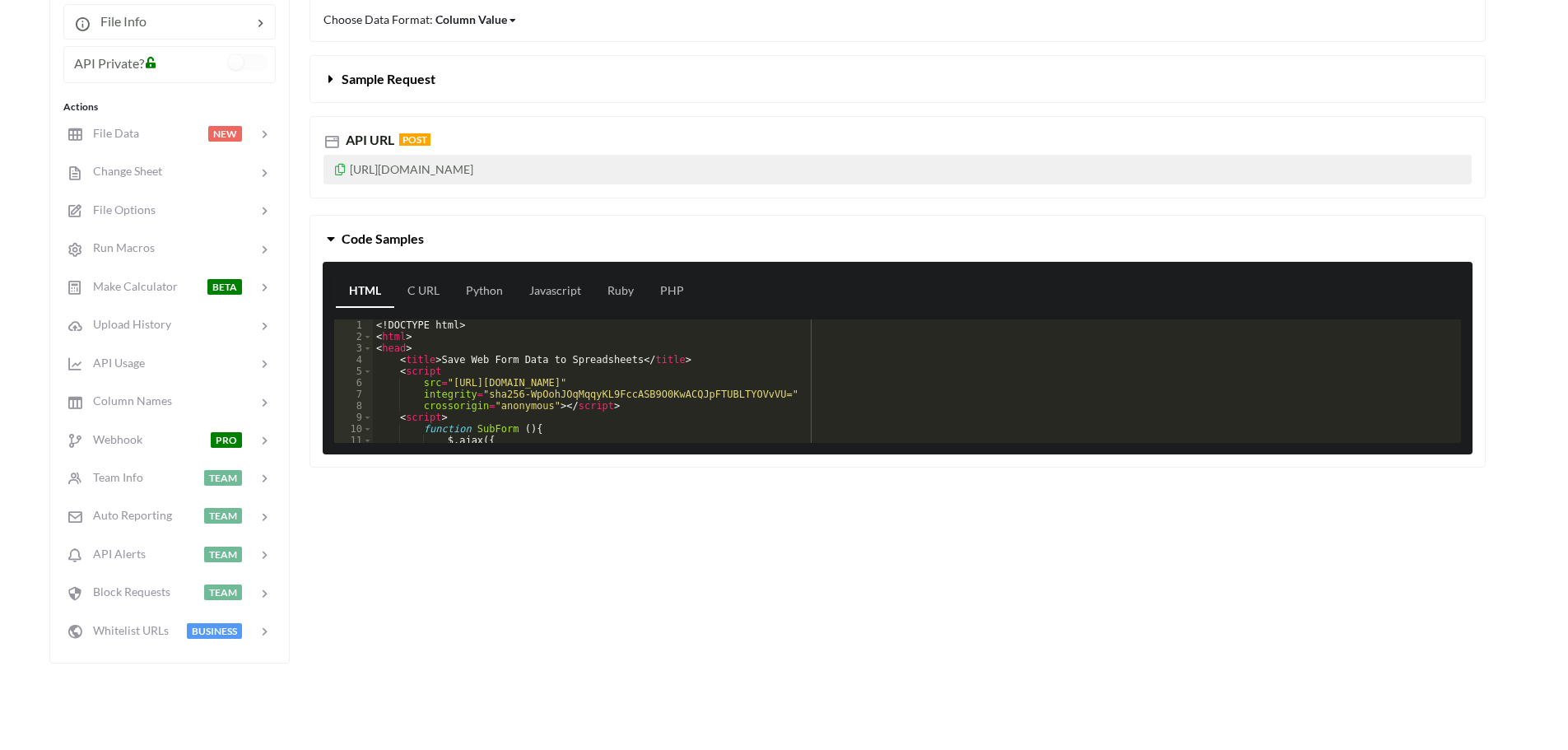
scroll to position [164, 0]
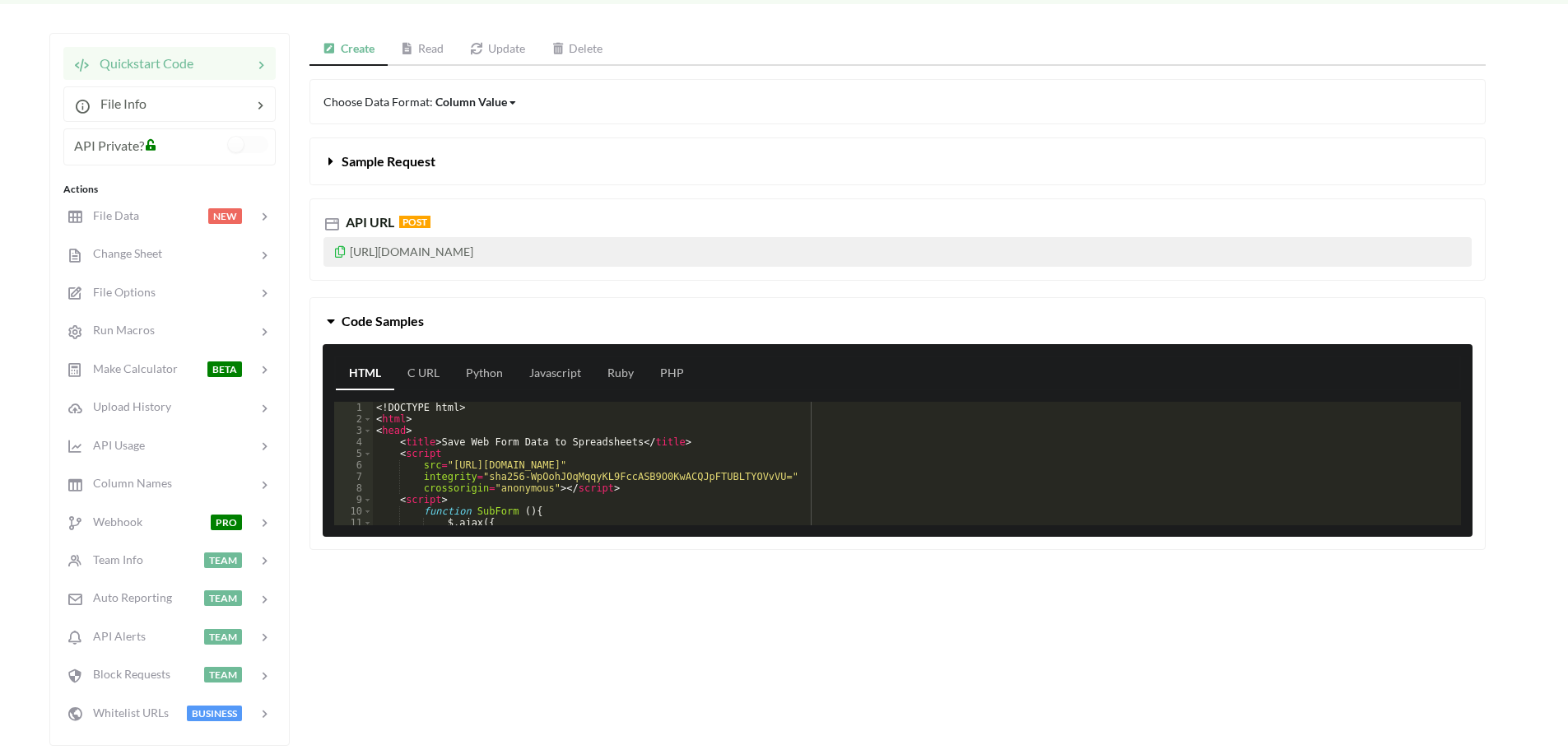
click at [392, 321] on span "Code Samples" at bounding box center [382, 320] width 83 height 16
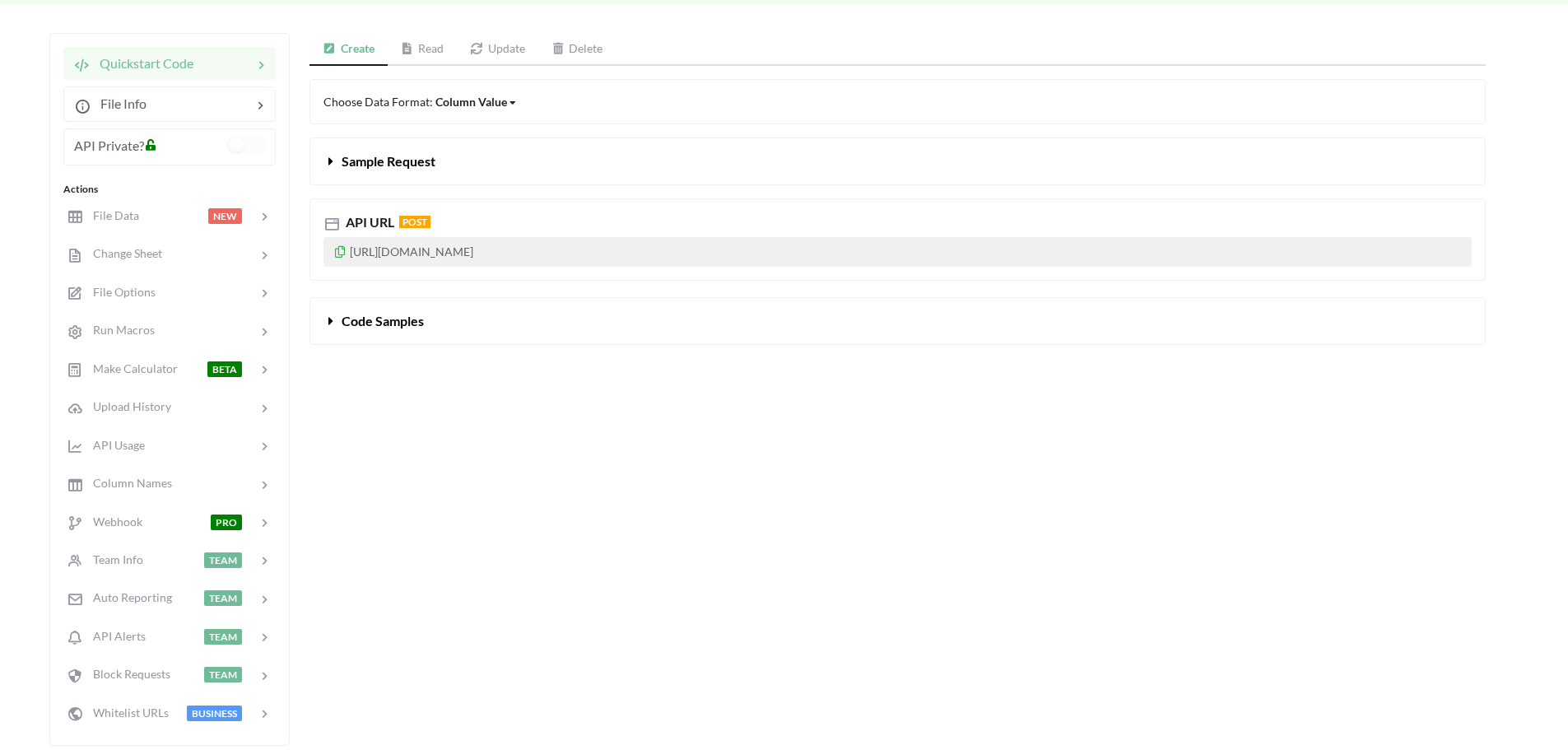
click at [392, 321] on span "Code Samples" at bounding box center [382, 320] width 83 height 16
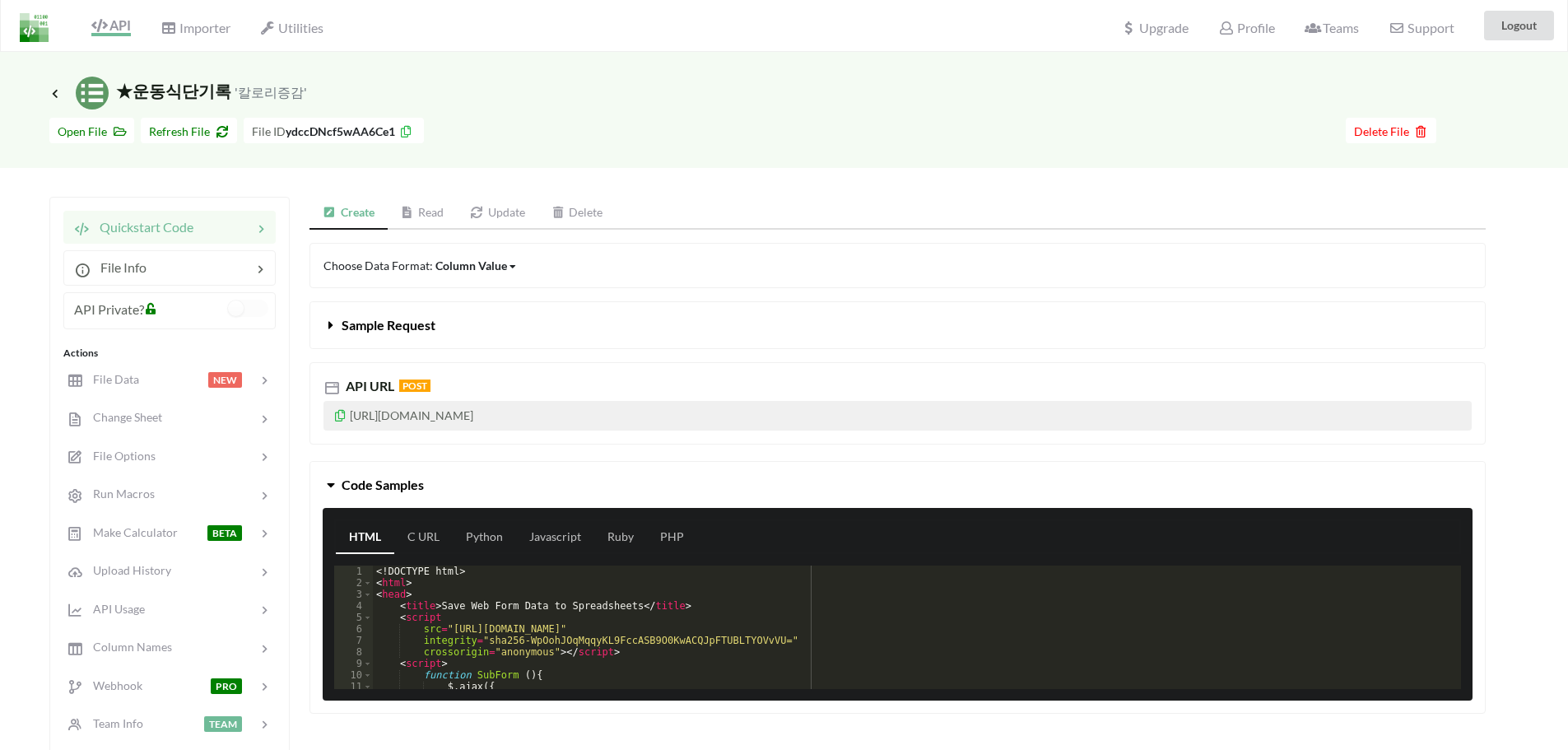
scroll to position [0, 0]
click at [671, 399] on div "API URL POST [URL][DOMAIN_NAME]" at bounding box center [898, 404] width 1176 height 83
click at [259, 98] on small "'칼로리증감'" at bounding box center [271, 92] width 72 height 16
click at [307, 94] on div "Icon Link ★운동식단기록 '칼로리증감'" at bounding box center [784, 93] width 1470 height 32
